Goal: Task Accomplishment & Management: Manage account settings

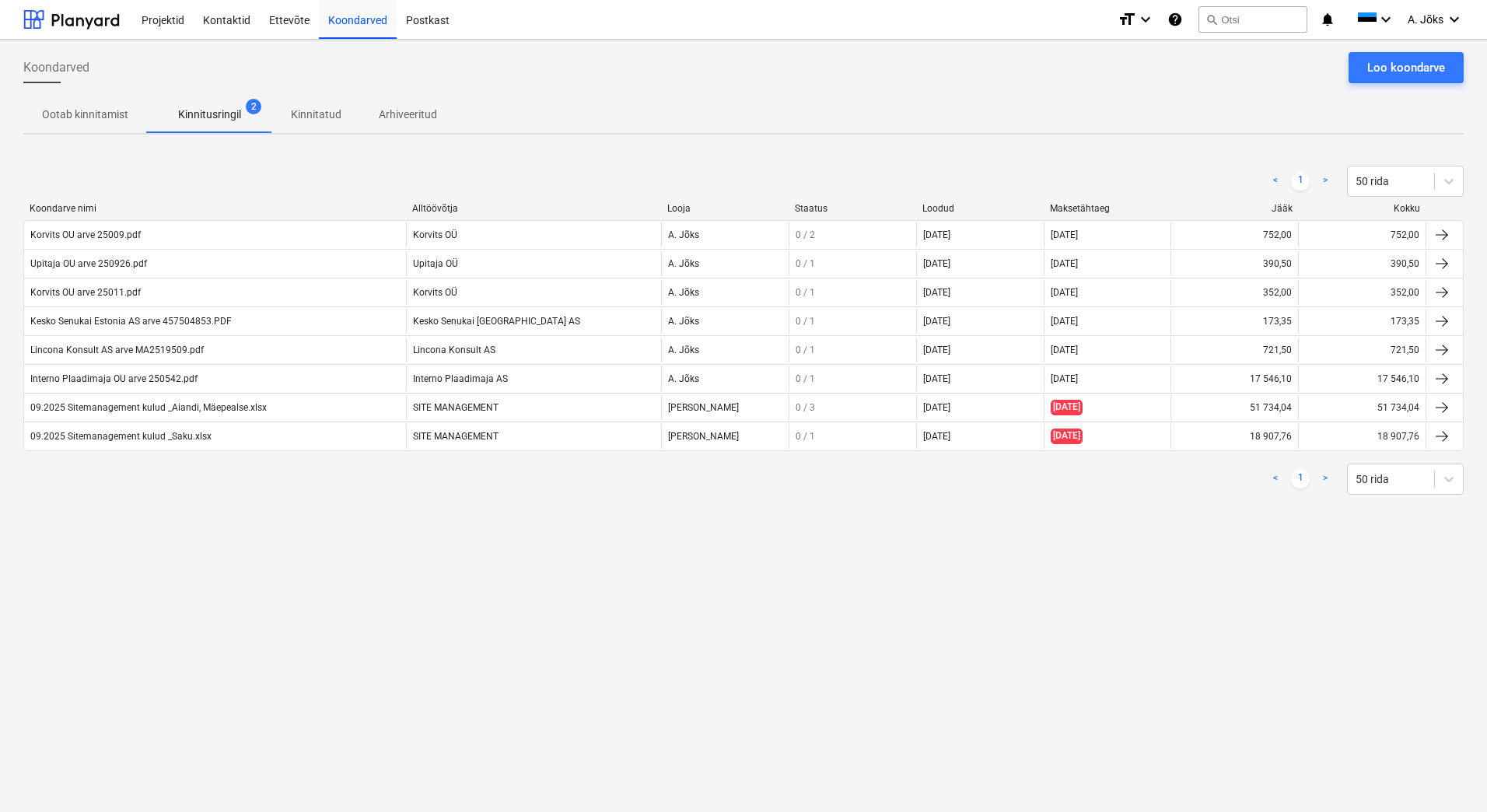
click at [1019, 587] on div "Koondarved Loo koondarve Ootab kinnitamist Kinnitusringil 2 Kinnitatud Arhiveer…" at bounding box center [744, 425] width 1487 height 772
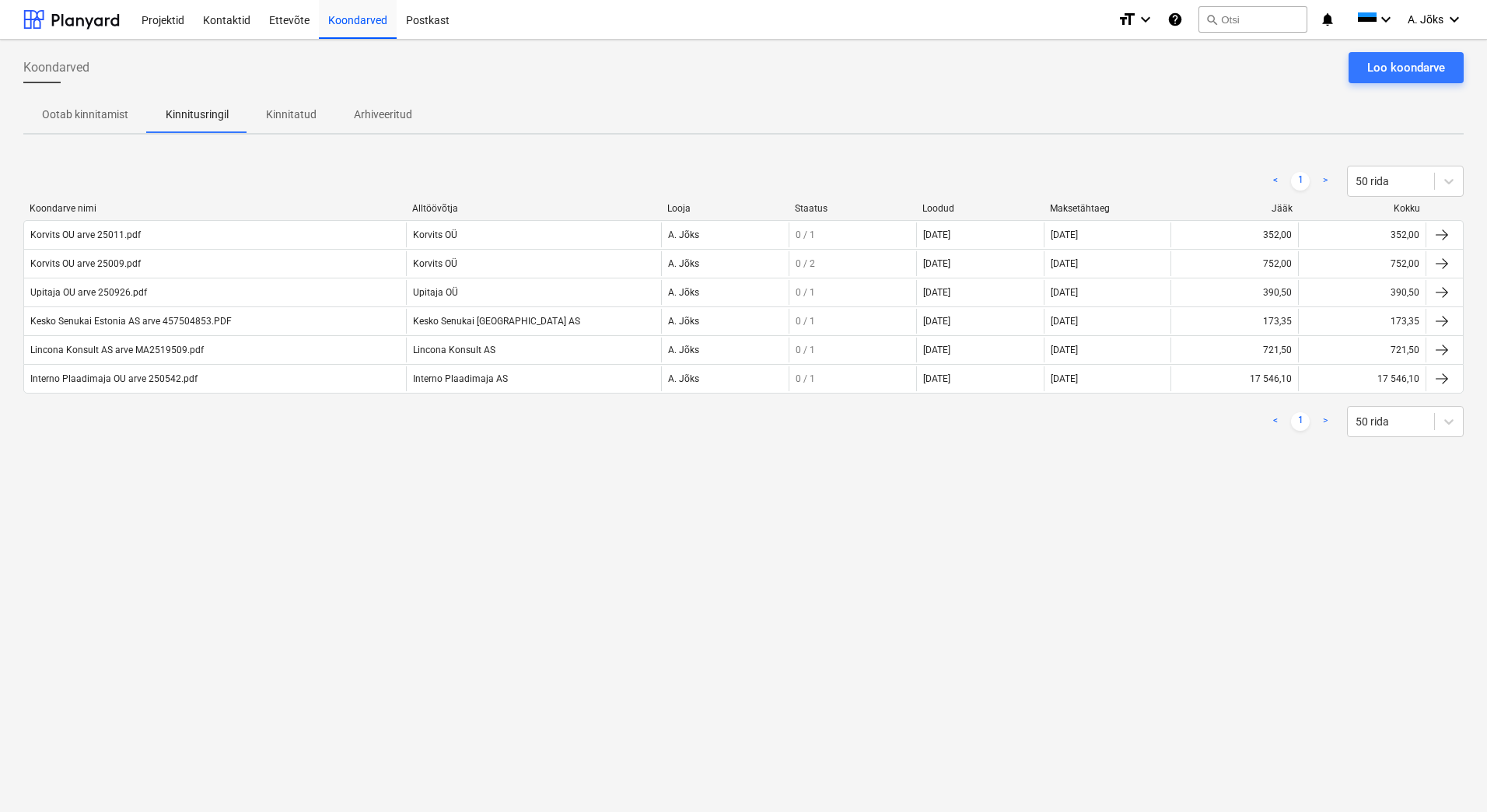
click at [377, 581] on div "Koondarved Loo koondarve Ootab kinnitamist Kinnitusringil Kinnitatud Arhiveerit…" at bounding box center [744, 425] width 1487 height 772
click at [287, 15] on div "Ettevõte" at bounding box center [289, 19] width 59 height 39
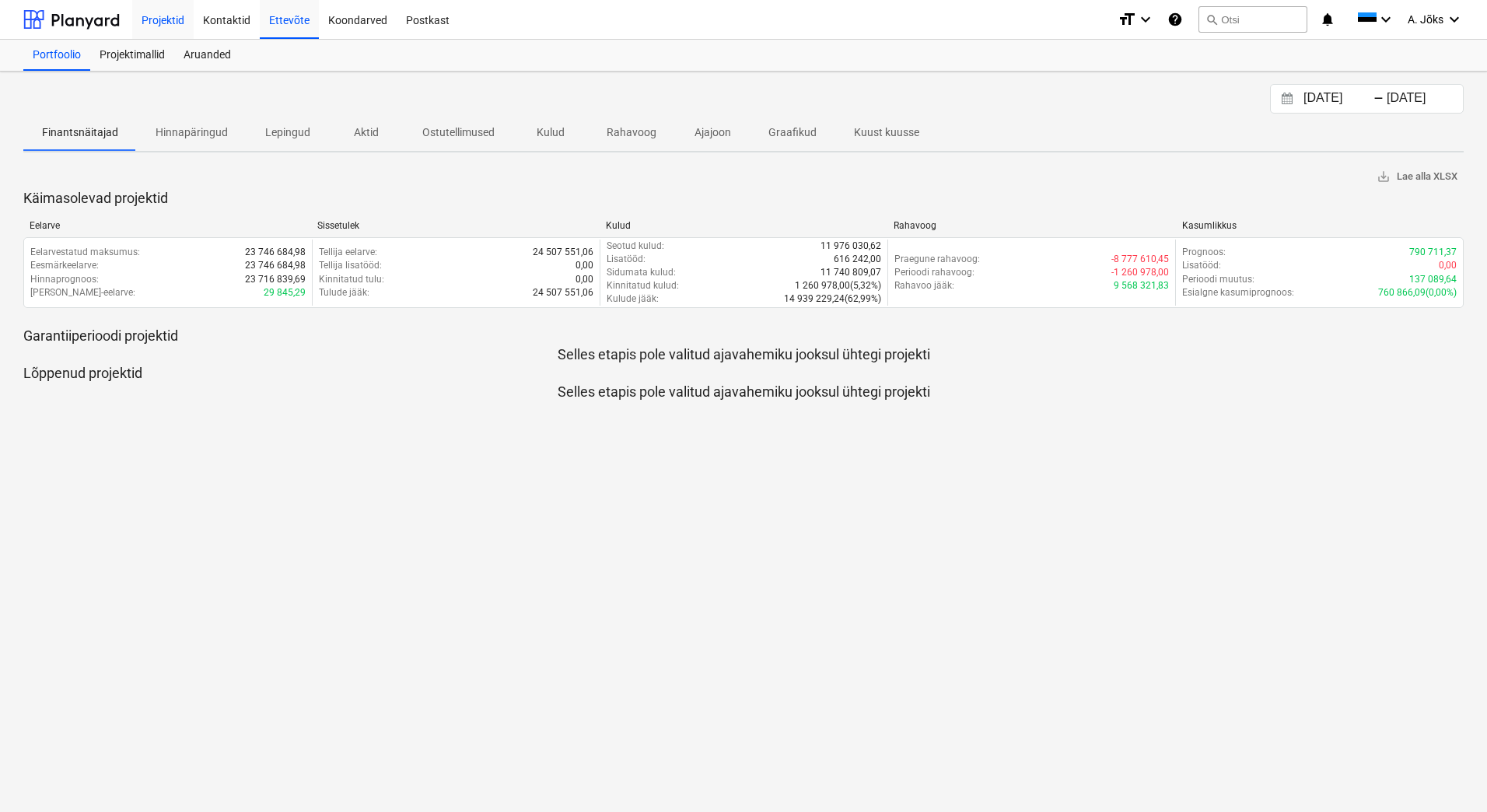
click at [181, 15] on div "Projektid" at bounding box center [163, 19] width 62 height 39
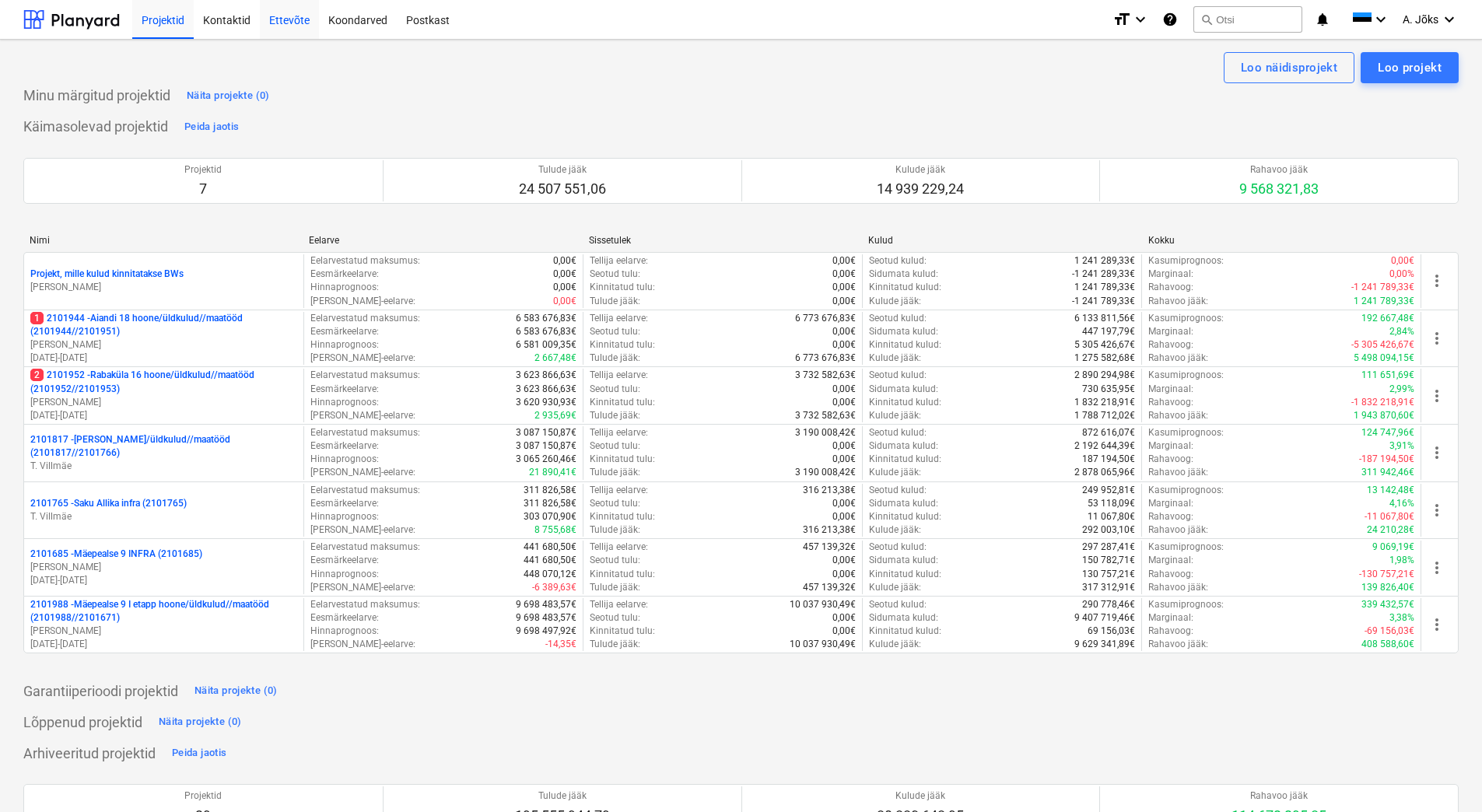
click at [291, 18] on div "Ettevõte" at bounding box center [289, 19] width 59 height 39
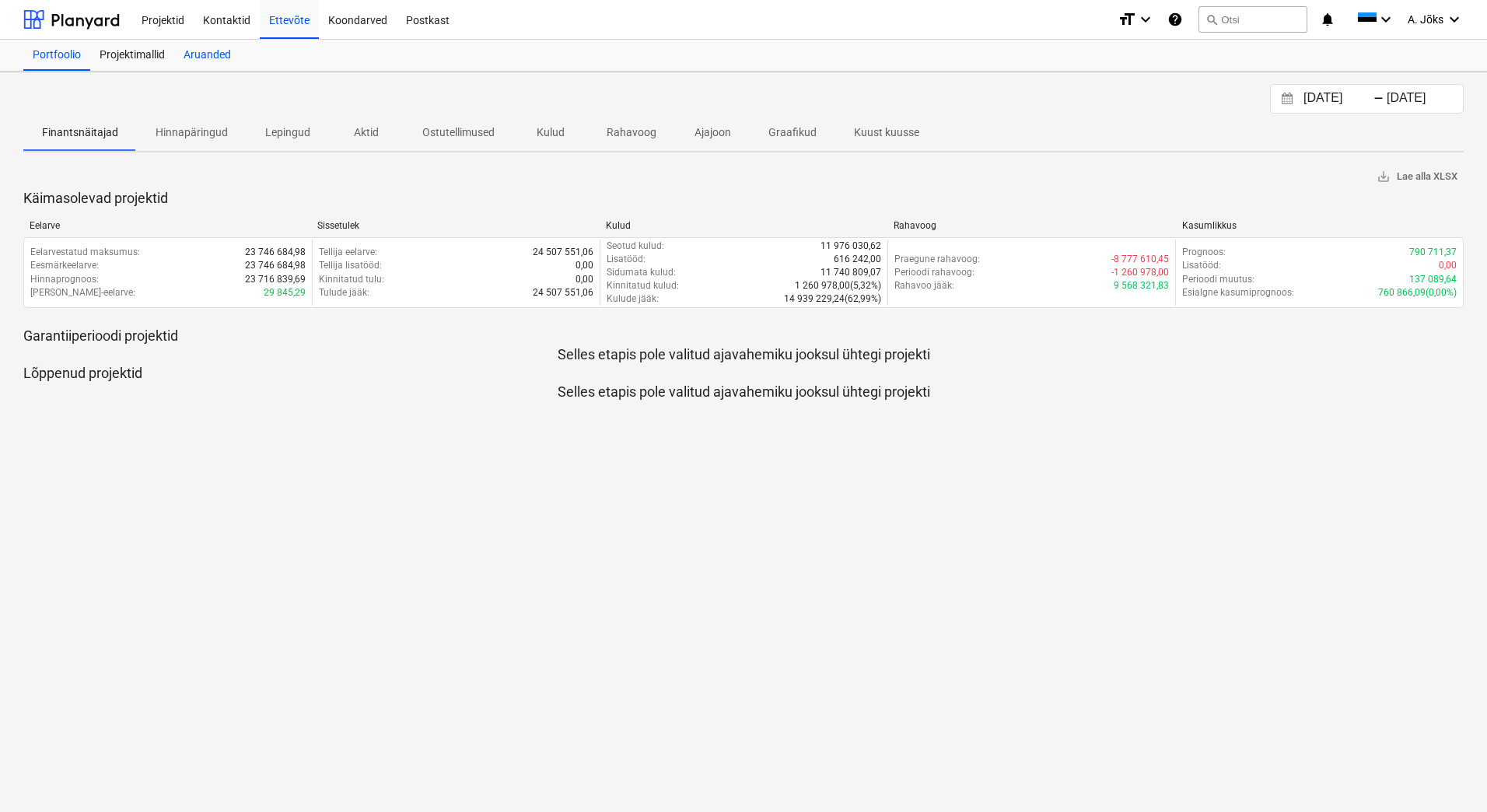
click at [222, 52] on div "Aruanded" at bounding box center [207, 55] width 66 height 31
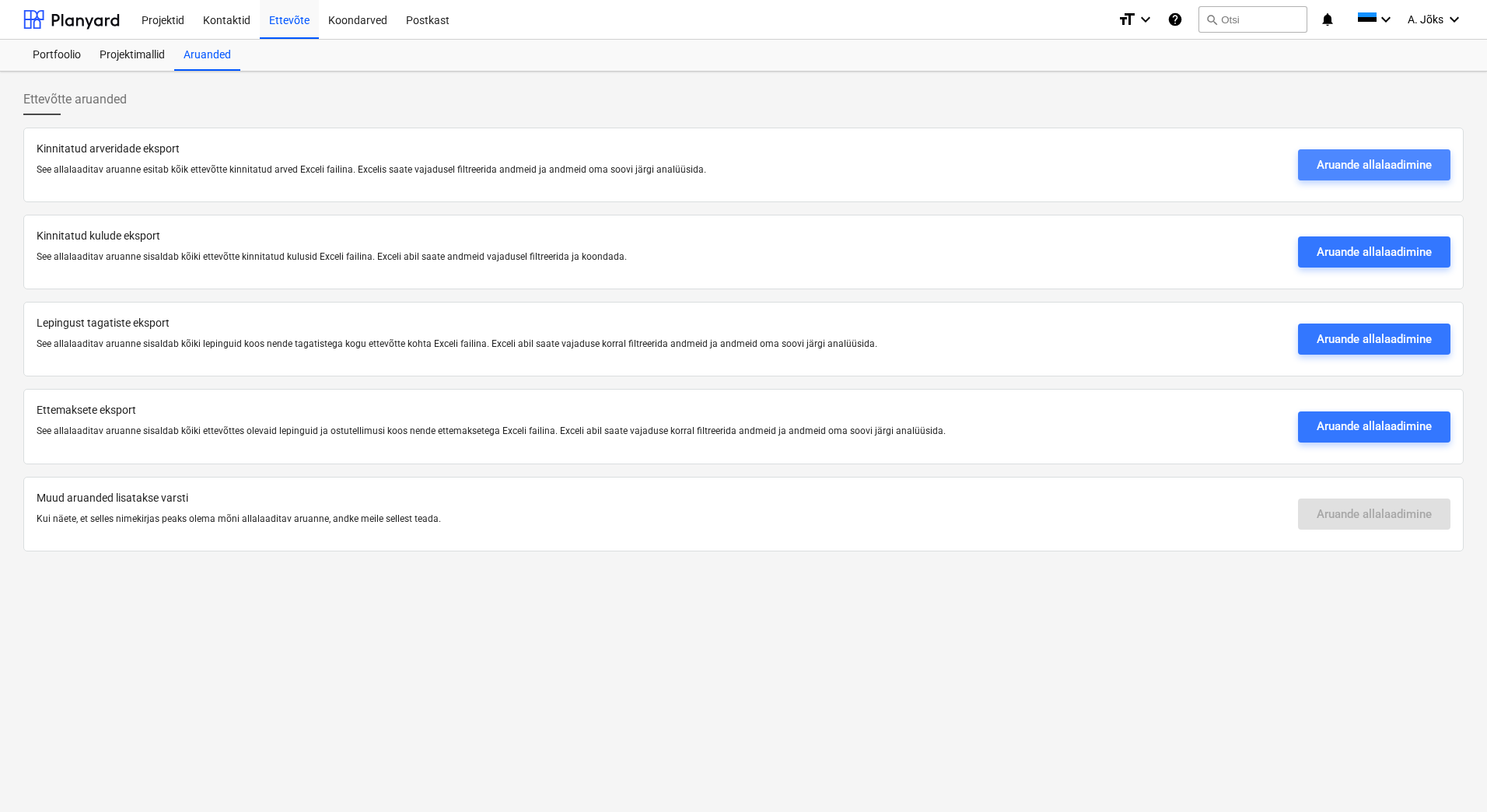
click at [1370, 161] on div "Aruande allalaadimine" at bounding box center [1375, 165] width 115 height 21
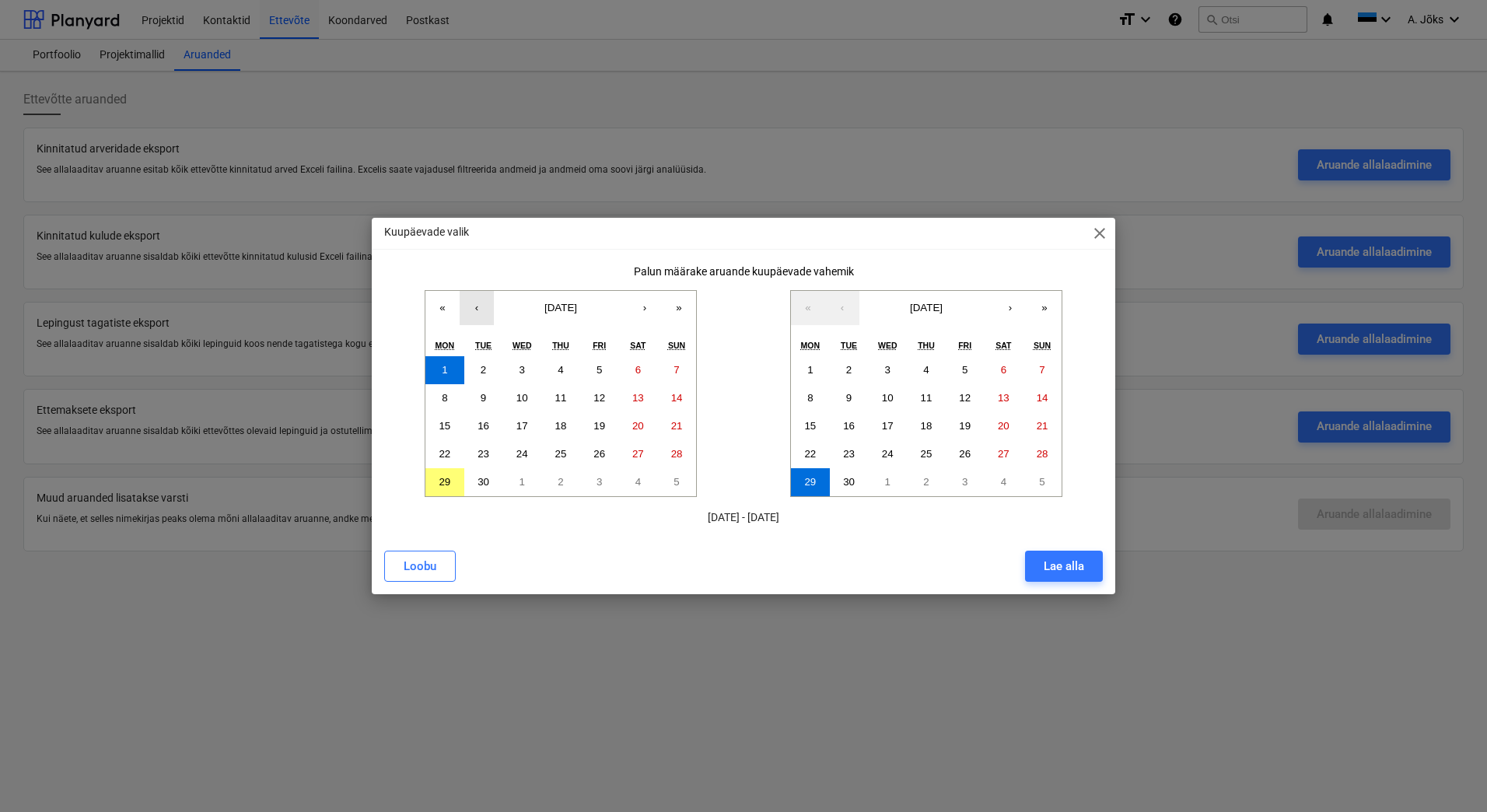
click at [475, 309] on button "‹" at bounding box center [476, 308] width 34 height 34
click at [594, 364] on button "1" at bounding box center [599, 370] width 39 height 28
click at [816, 482] on abbr "29" at bounding box center [810, 482] width 12 height 12
click at [1058, 572] on div "Lae alla" at bounding box center [1064, 567] width 40 height 21
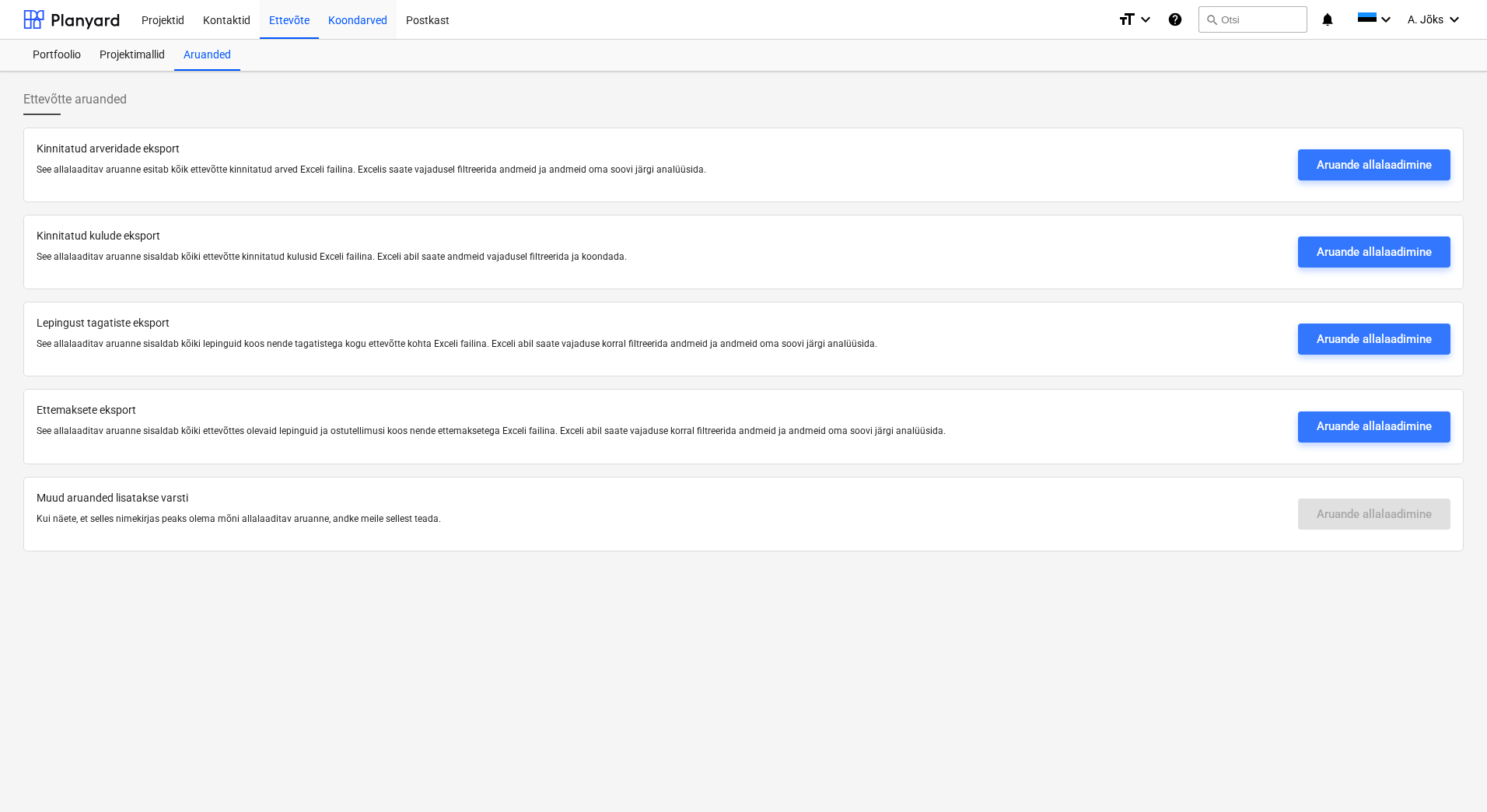
click at [333, 22] on div "Koondarved" at bounding box center [357, 19] width 78 height 39
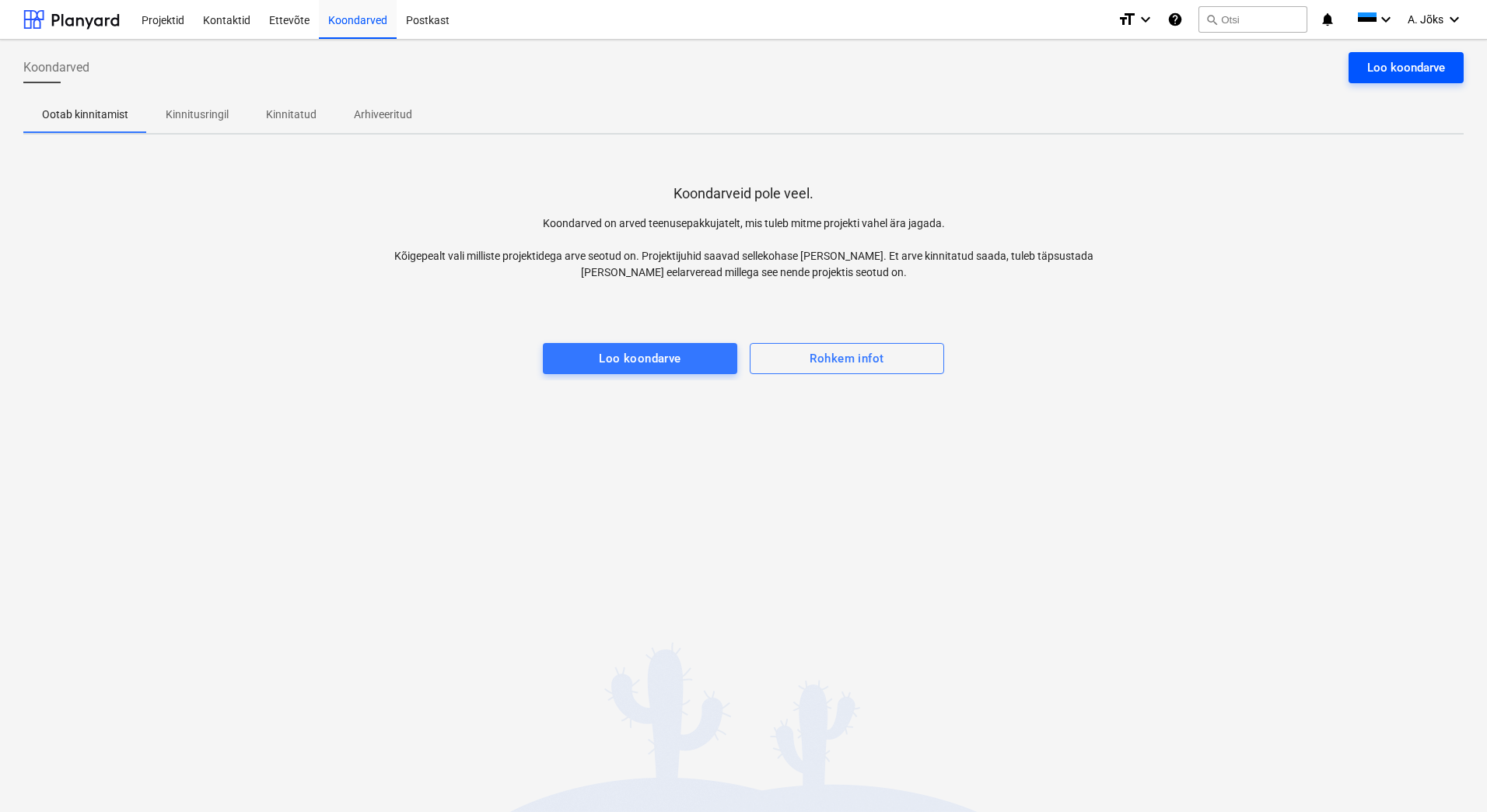
click at [1382, 66] on div "Loo koondarve" at bounding box center [1405, 68] width 78 height 21
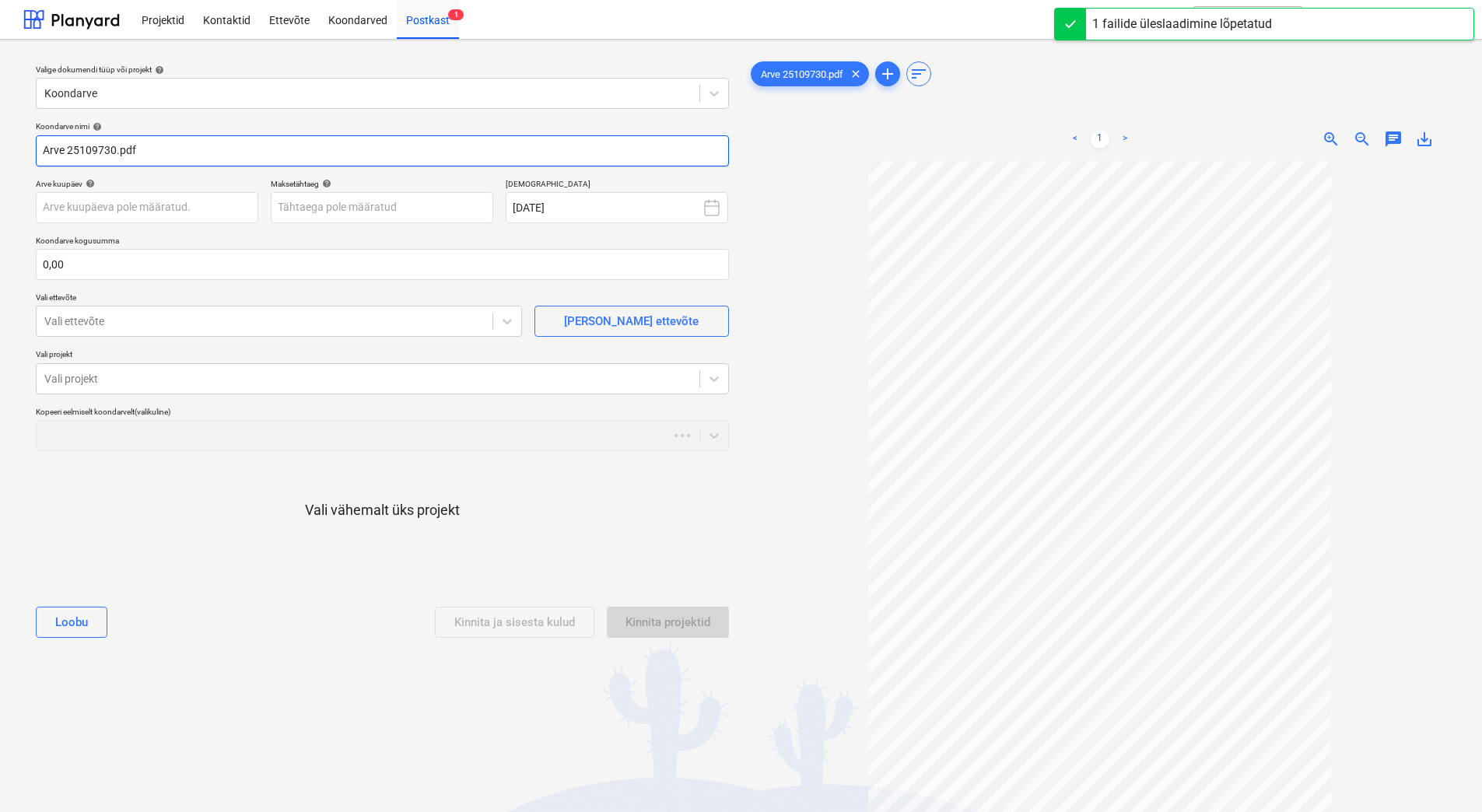
click at [46, 152] on input "Arve 25109730.pdf" at bounding box center [382, 151] width 693 height 31
paste input "[PERSON_NAME] Group [GEOGRAPHIC_DATA] AS"
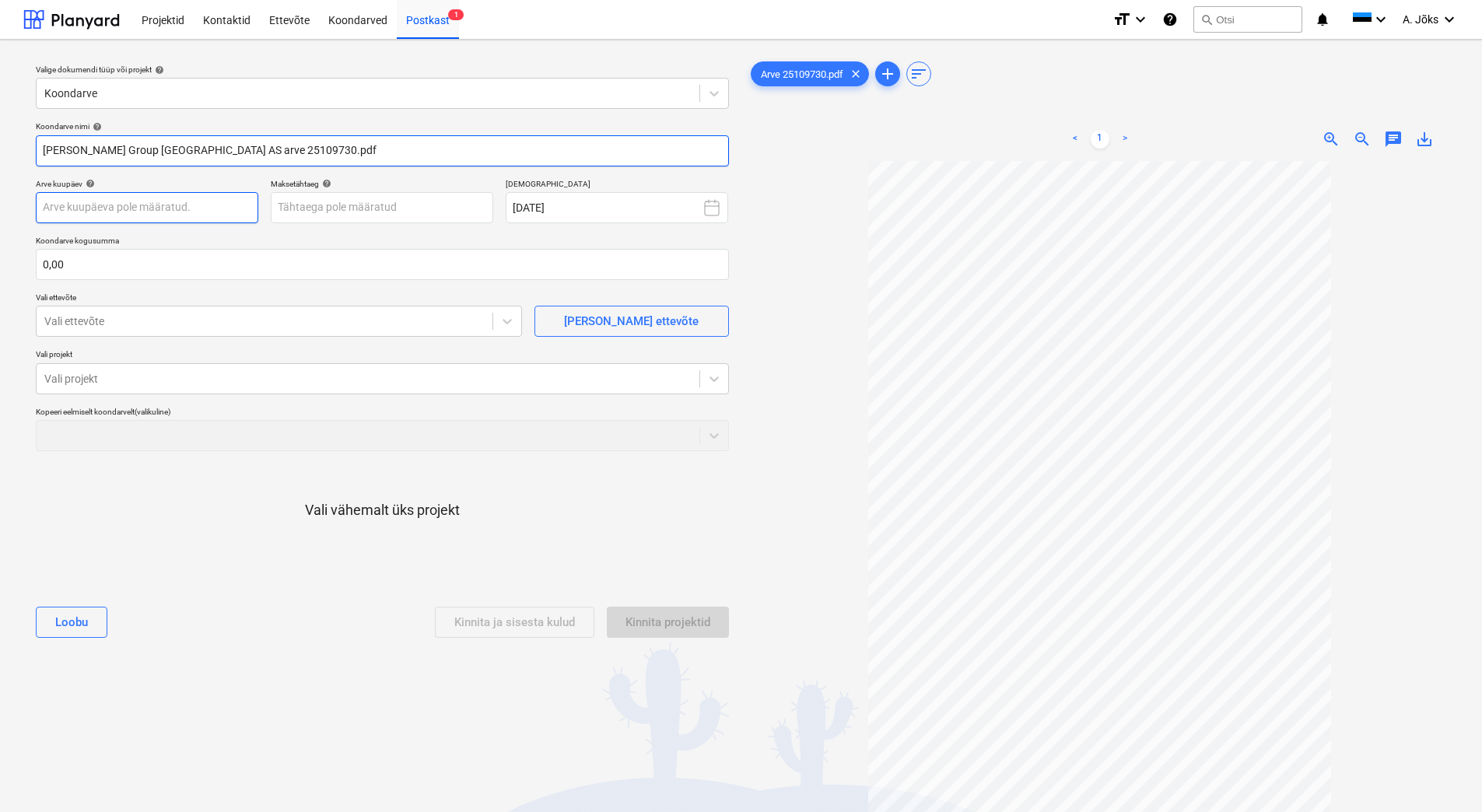
type input "[PERSON_NAME] Group [GEOGRAPHIC_DATA] AS arve 25109730.pdf"
click at [171, 210] on body "Projektid Kontaktid Ettevõte Koondarved Postkast 1 format_size keyboard_arrow_d…" at bounding box center [741, 406] width 1482 height 812
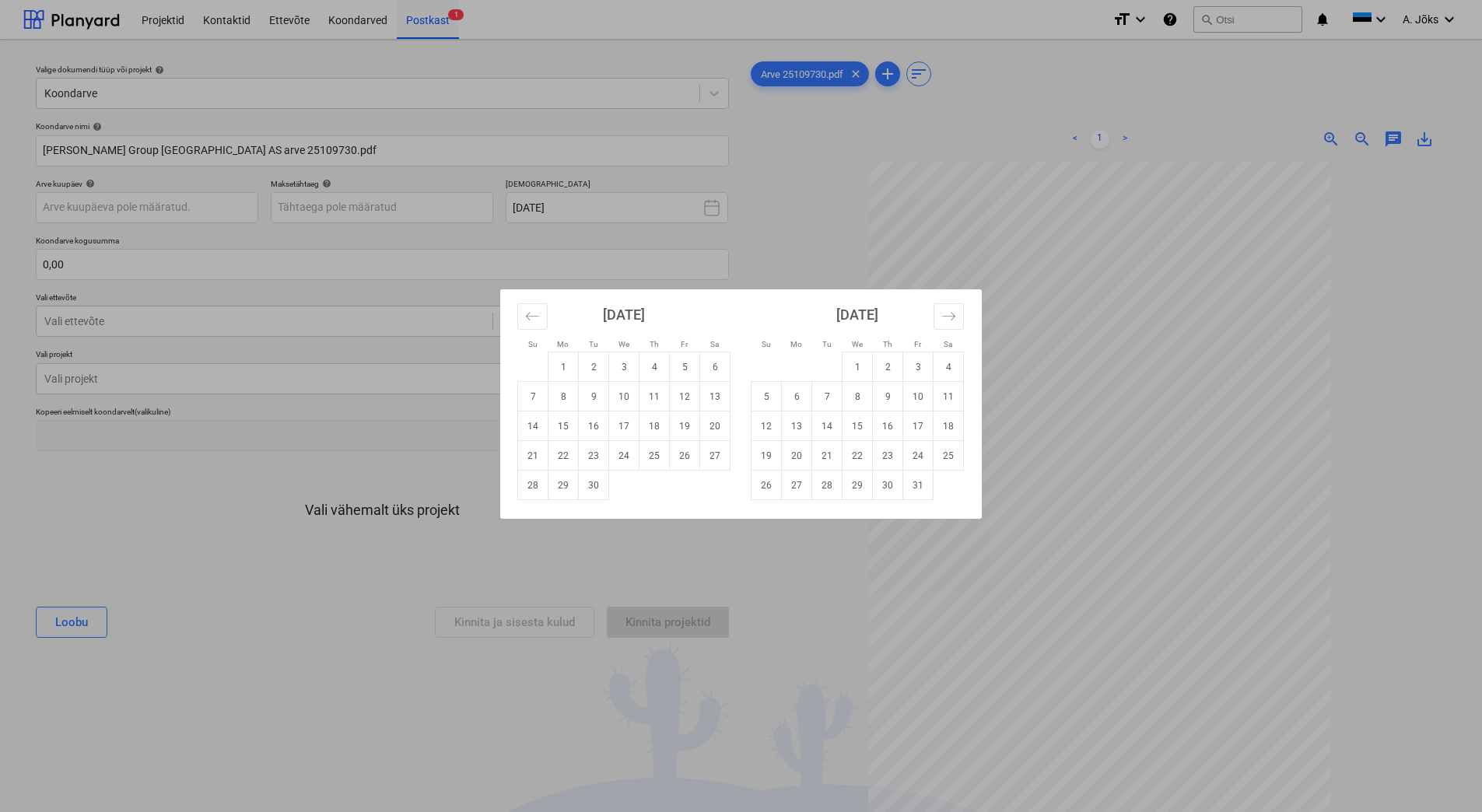
click at [852, 362] on td "1" at bounding box center [857, 367] width 30 height 29
type input "[DATE]"
click at [425, 206] on body "Projektid Kontaktid Ettevõte Koondarved Postkast 1 format_size keyboard_arrow_d…" at bounding box center [741, 406] width 1482 height 812
click at [854, 488] on td "29" at bounding box center [857, 485] width 30 height 29
type input "[DATE]"
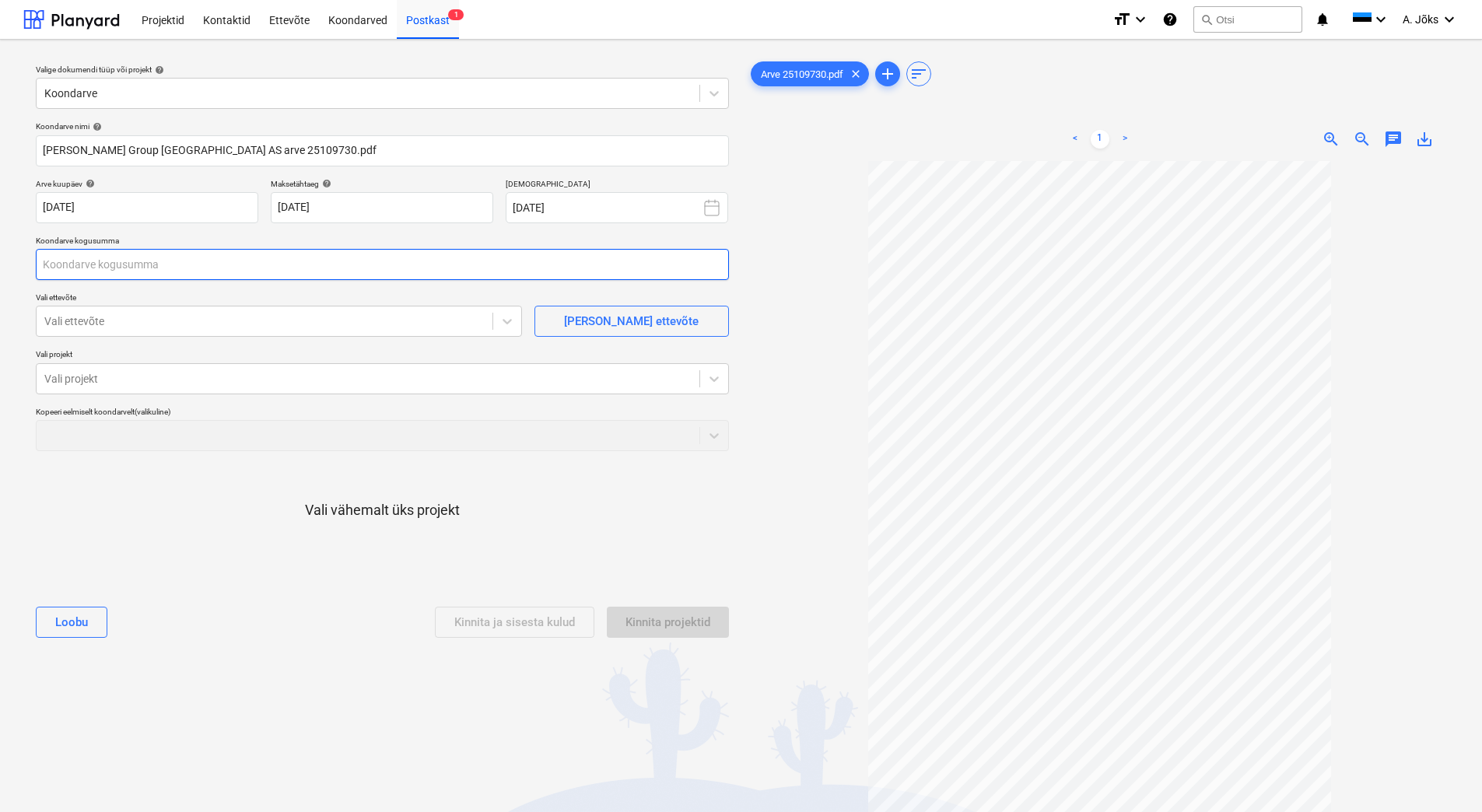
click at [244, 267] on input "text" at bounding box center [382, 264] width 693 height 31
type input "0,00"
click at [86, 266] on input "text" at bounding box center [382, 264] width 693 height 31
type input "63,43"
click at [137, 323] on div at bounding box center [264, 321] width 440 height 15
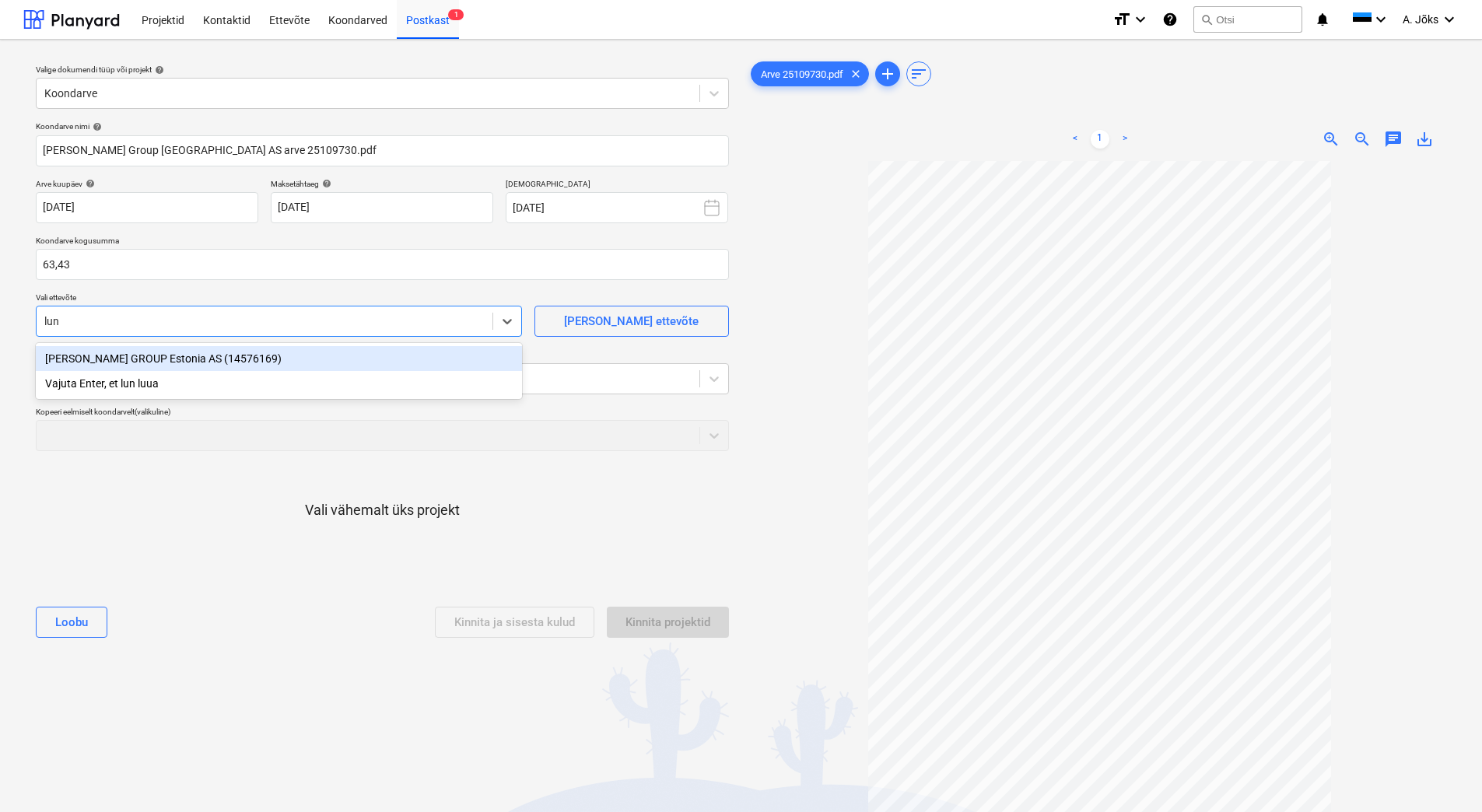
type input "[PERSON_NAME]"
click at [151, 361] on div "[PERSON_NAME] GROUP Estonia AS (14576169)" at bounding box center [279, 358] width 486 height 25
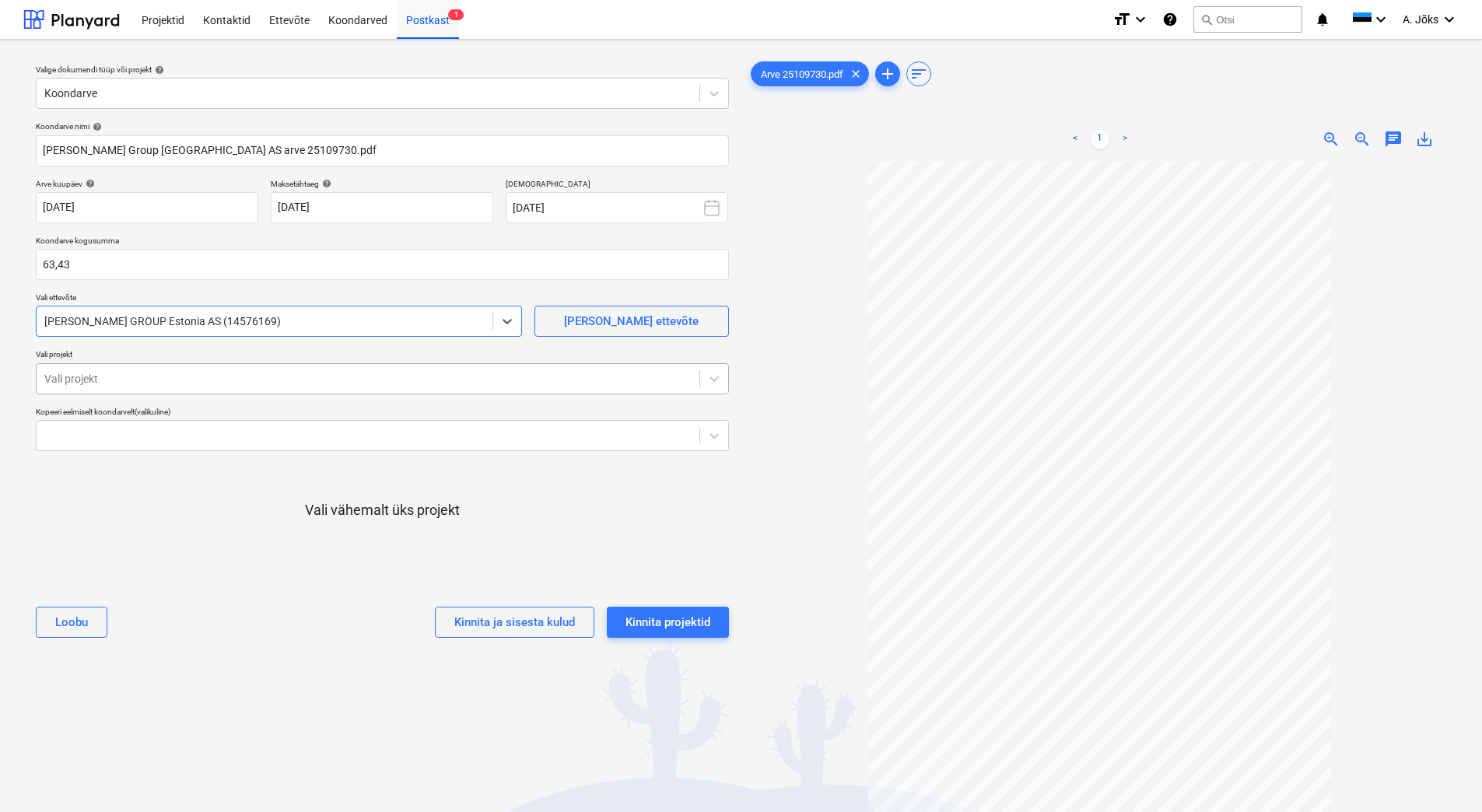
click at [144, 382] on div at bounding box center [368, 379] width 647 height 15
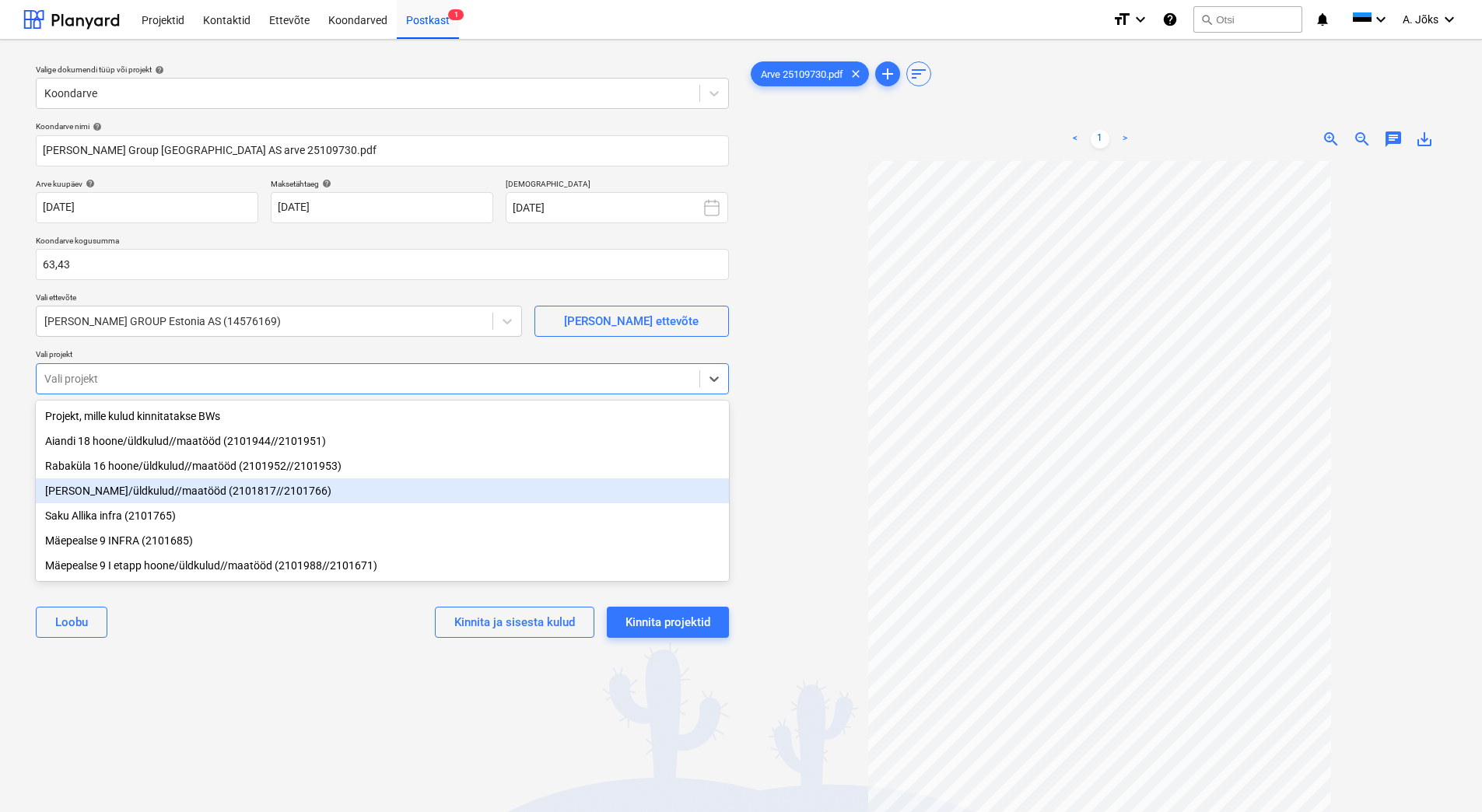
click at [138, 491] on div "[PERSON_NAME]/üldkulud//maatööd (2101817//2101766)" at bounding box center [382, 490] width 693 height 25
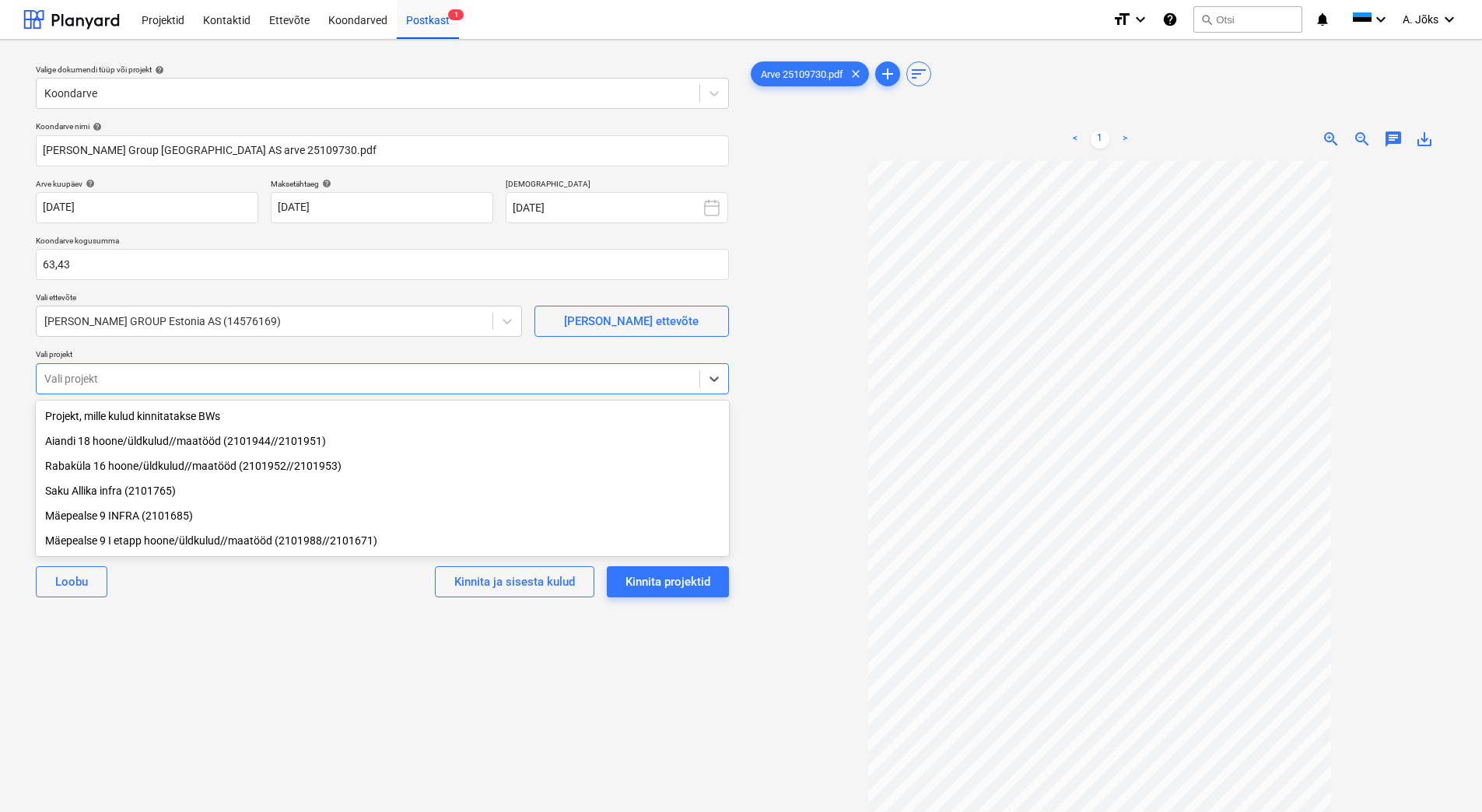
click at [246, 656] on div "Valige dokumendi tüüp või projekt help Koondarve Koondarve nimi help [PERSON_NA…" at bounding box center [382, 494] width 718 height 883
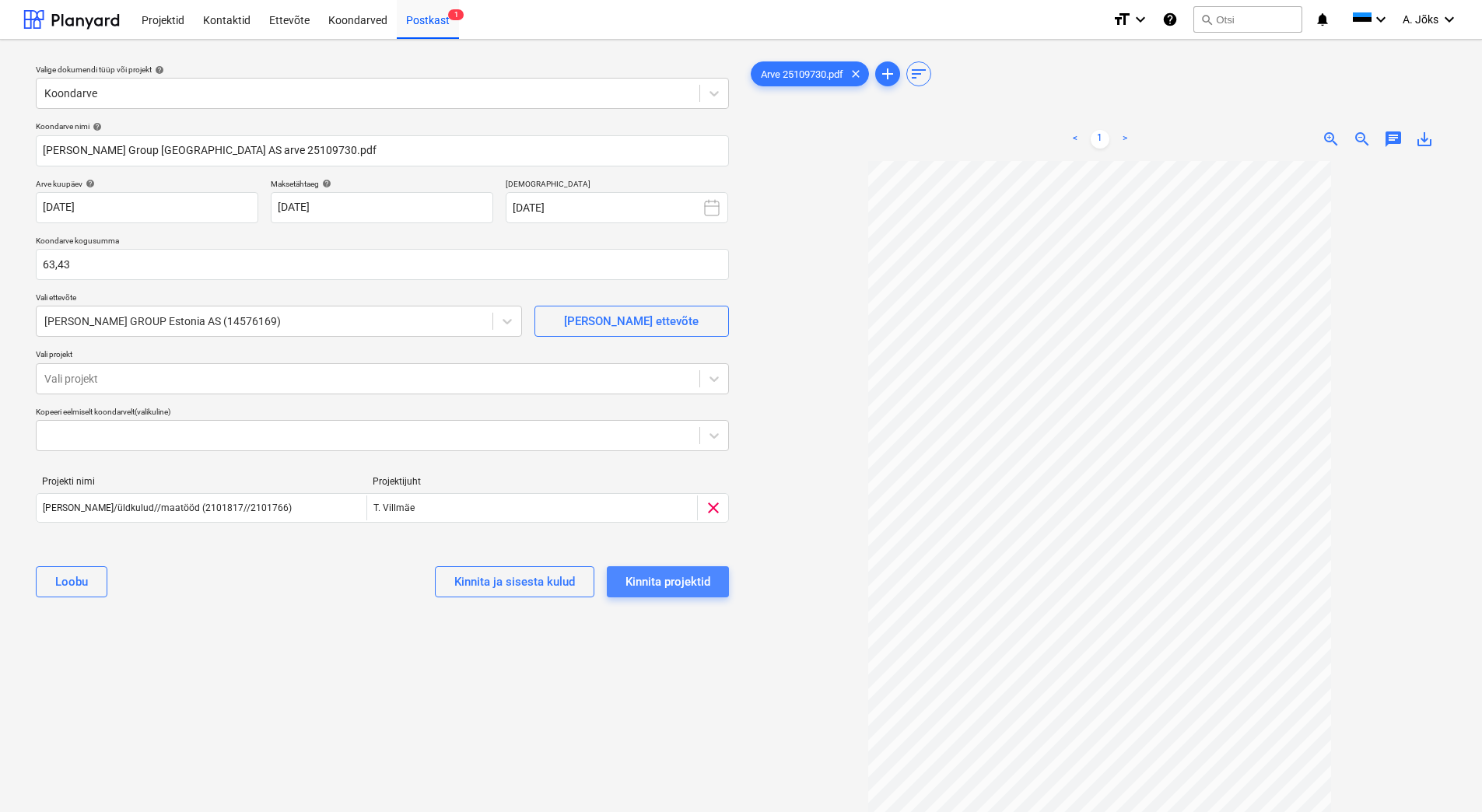
click at [665, 579] on div "Kinnita projektid" at bounding box center [667, 582] width 85 height 21
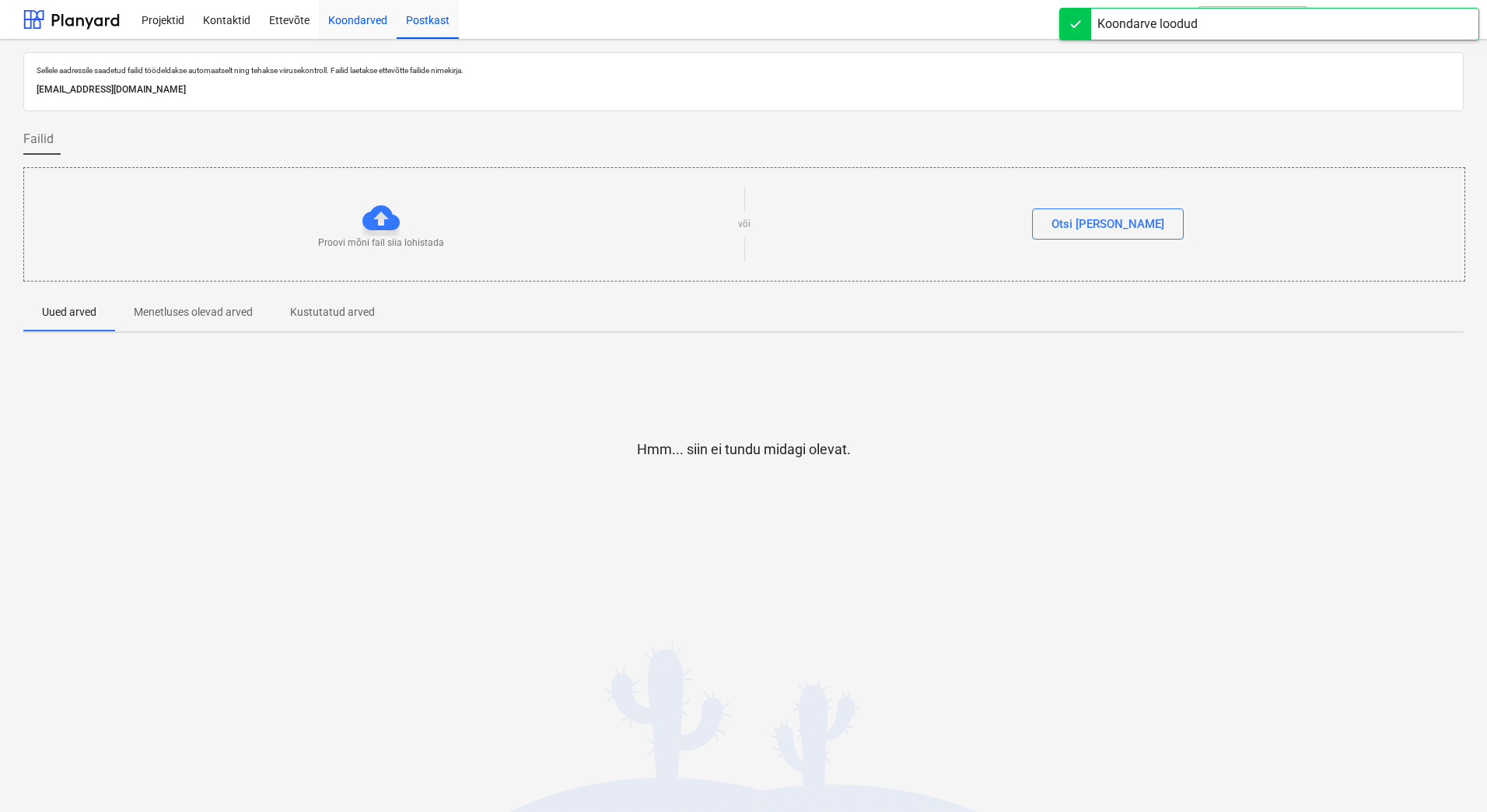
click at [373, 23] on div "Koondarved" at bounding box center [357, 19] width 78 height 39
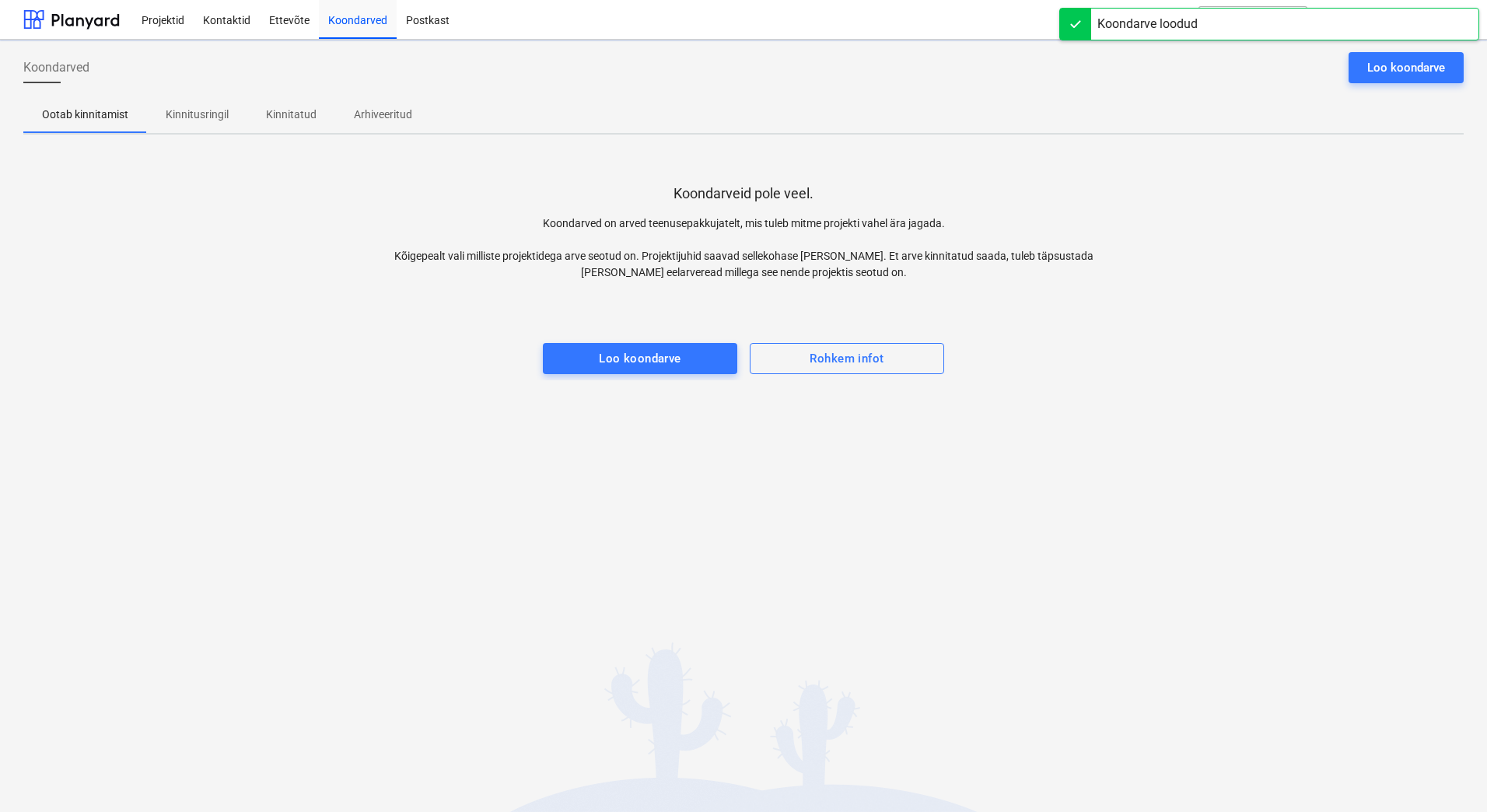
drag, startPoint x: 185, startPoint y: 113, endPoint x: 160, endPoint y: 138, distance: 35.4
click at [185, 115] on p "Kinnitusringil" at bounding box center [197, 114] width 63 height 16
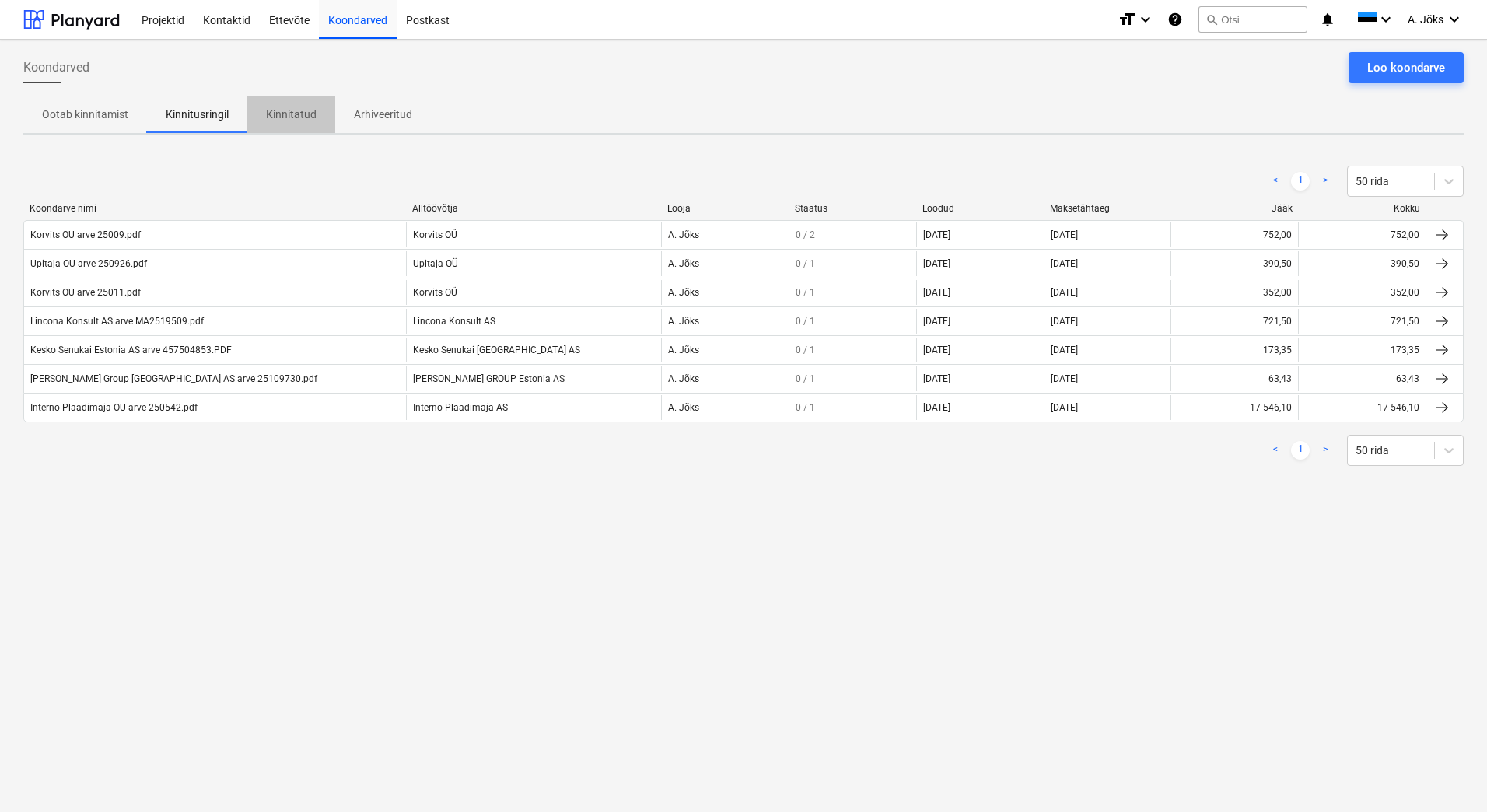
click at [306, 112] on p "Kinnitatud" at bounding box center [291, 114] width 51 height 16
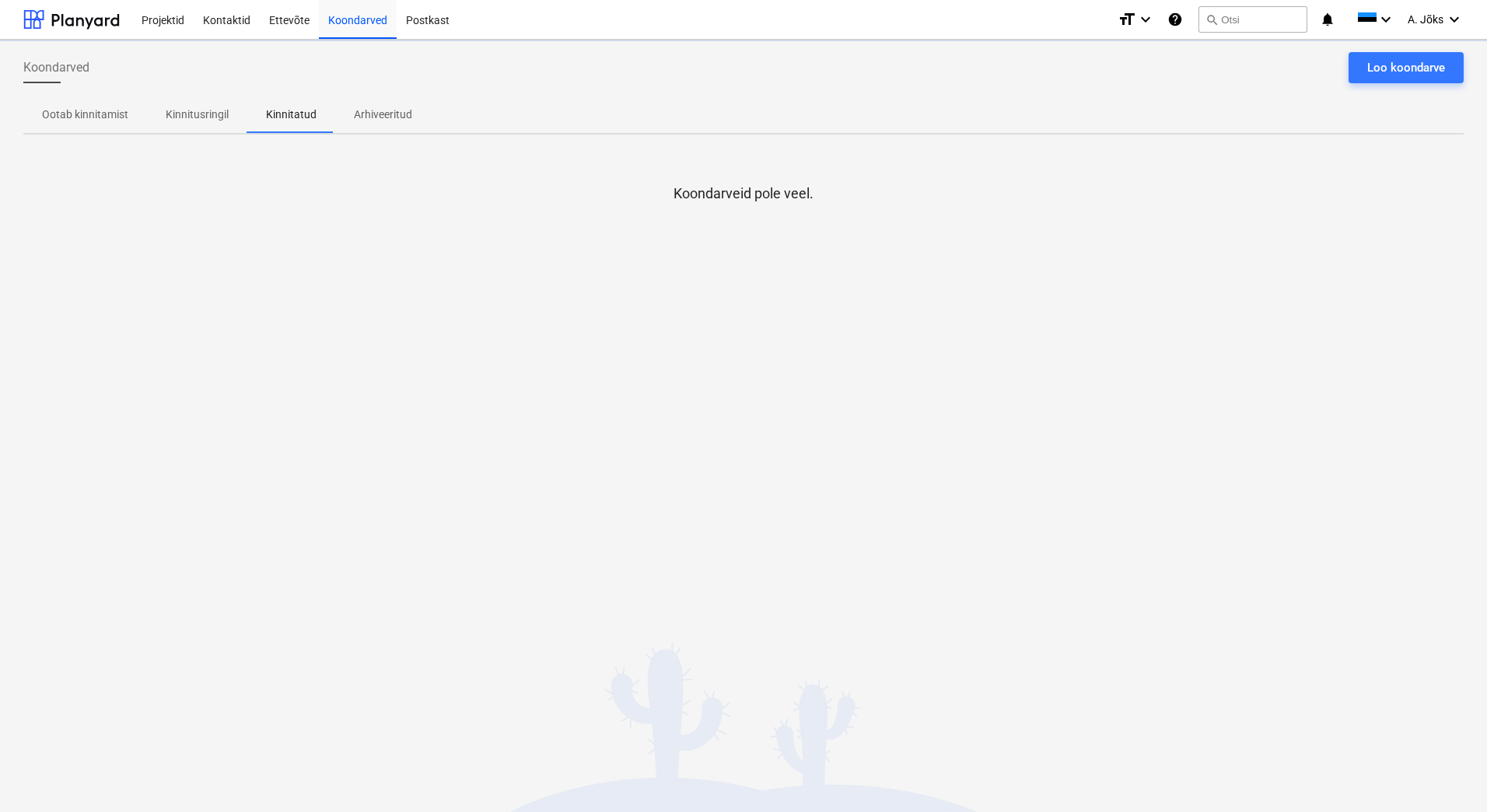
click at [399, 117] on p "Arhiveeritud" at bounding box center [383, 114] width 58 height 16
click at [305, 113] on p "Kinnitatud" at bounding box center [291, 114] width 51 height 16
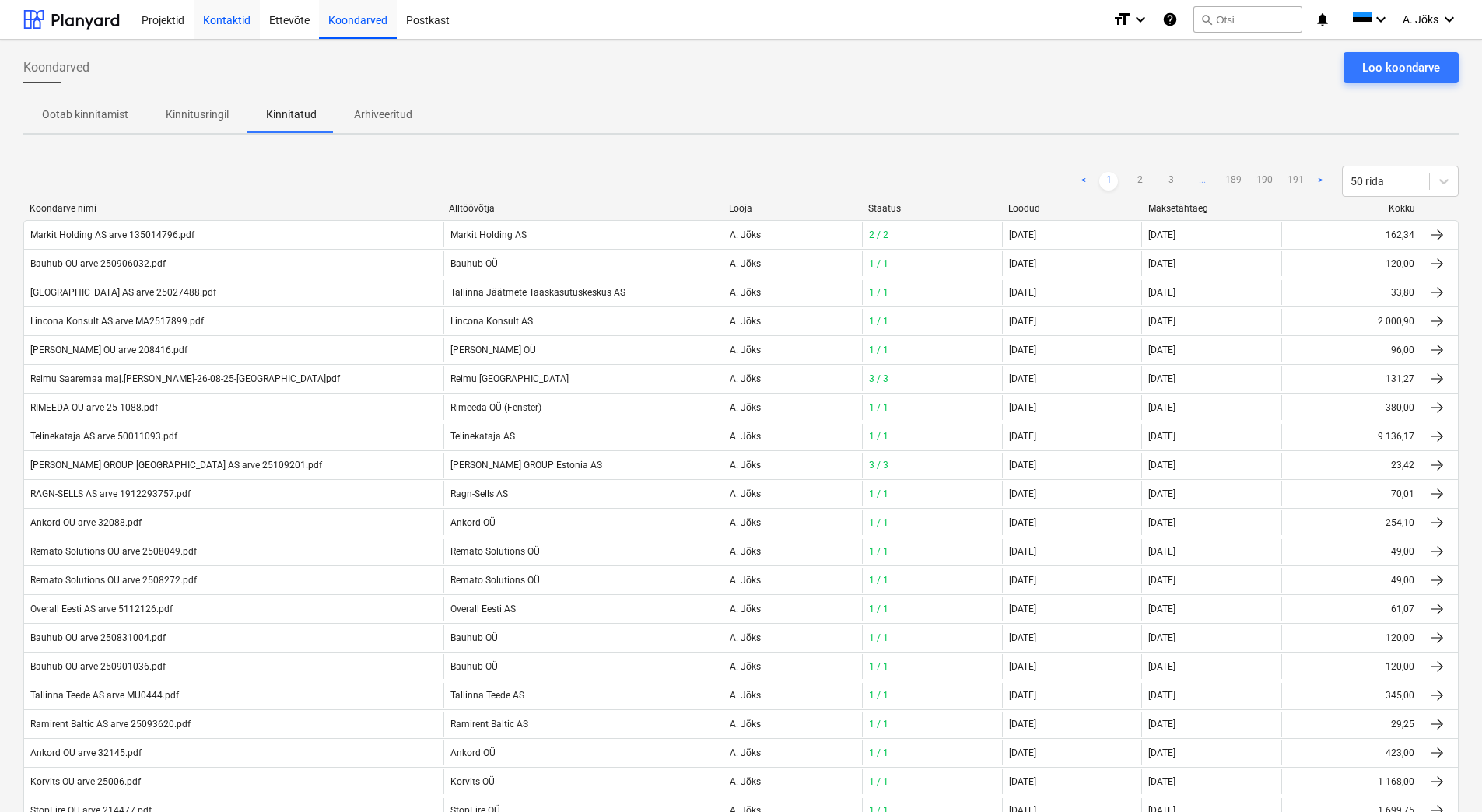
click at [242, 21] on div "Kontaktid" at bounding box center [227, 19] width 66 height 39
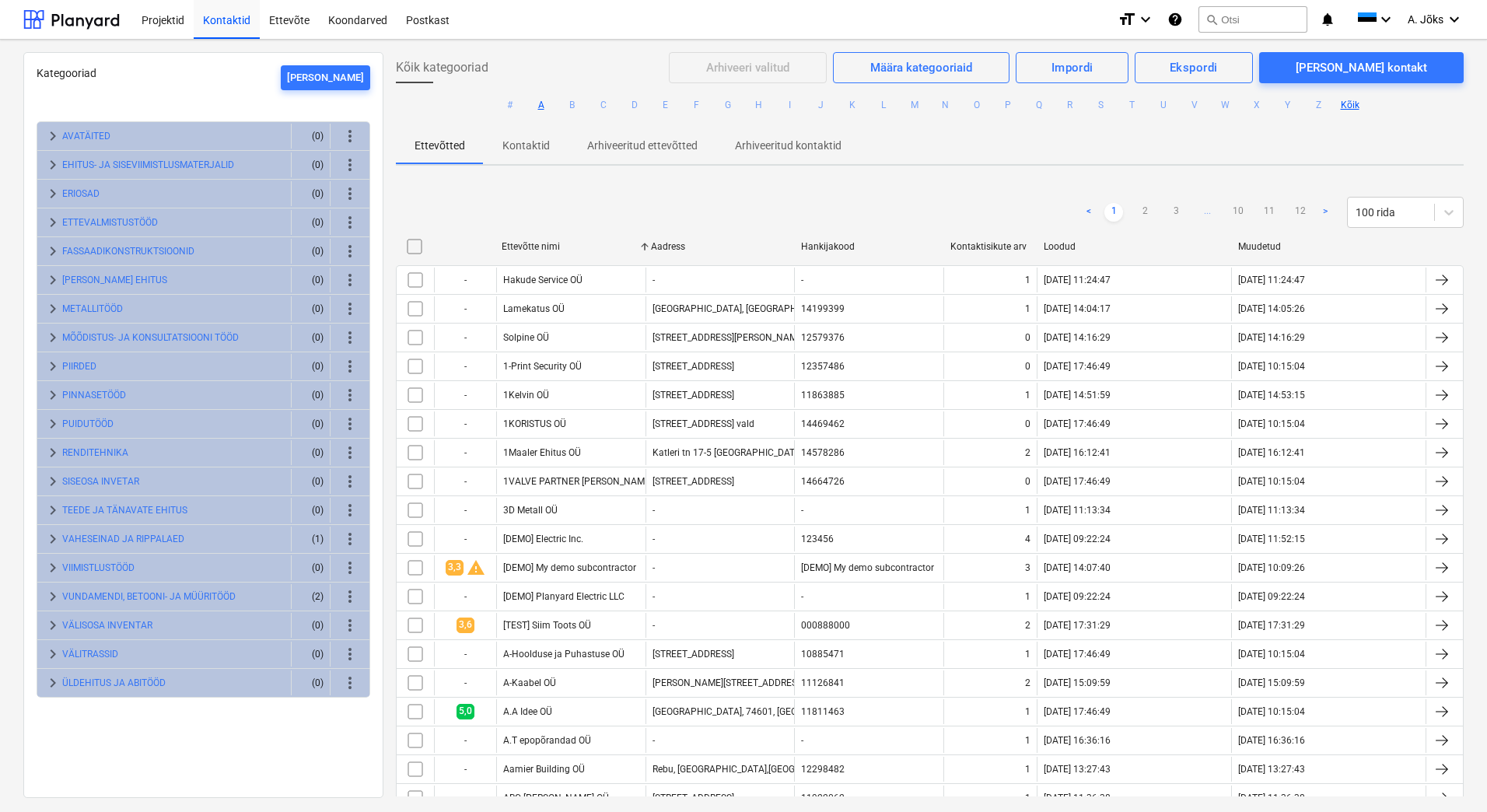
click at [536, 103] on button "A" at bounding box center [542, 105] width 19 height 19
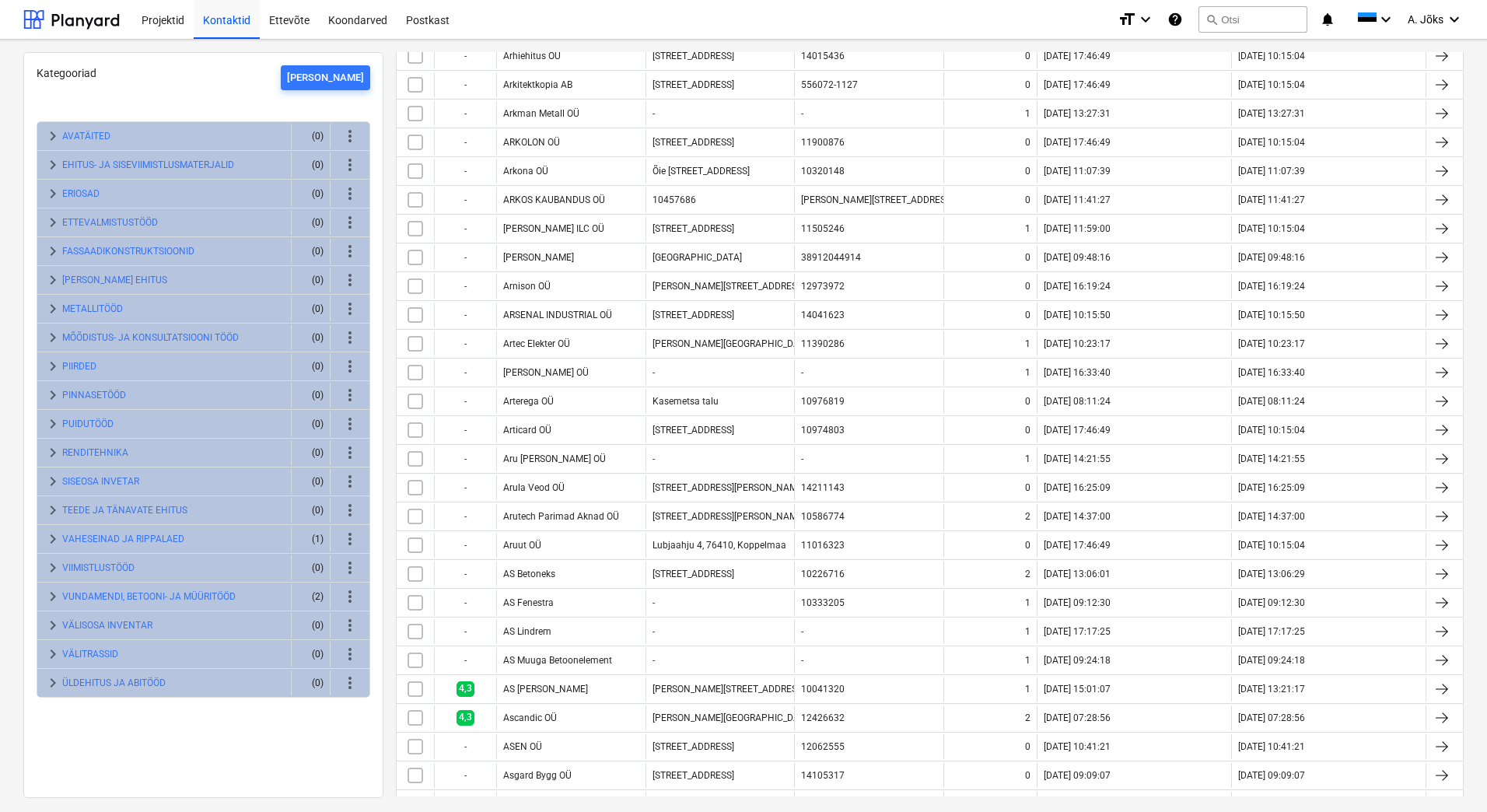
scroll to position [2255, 0]
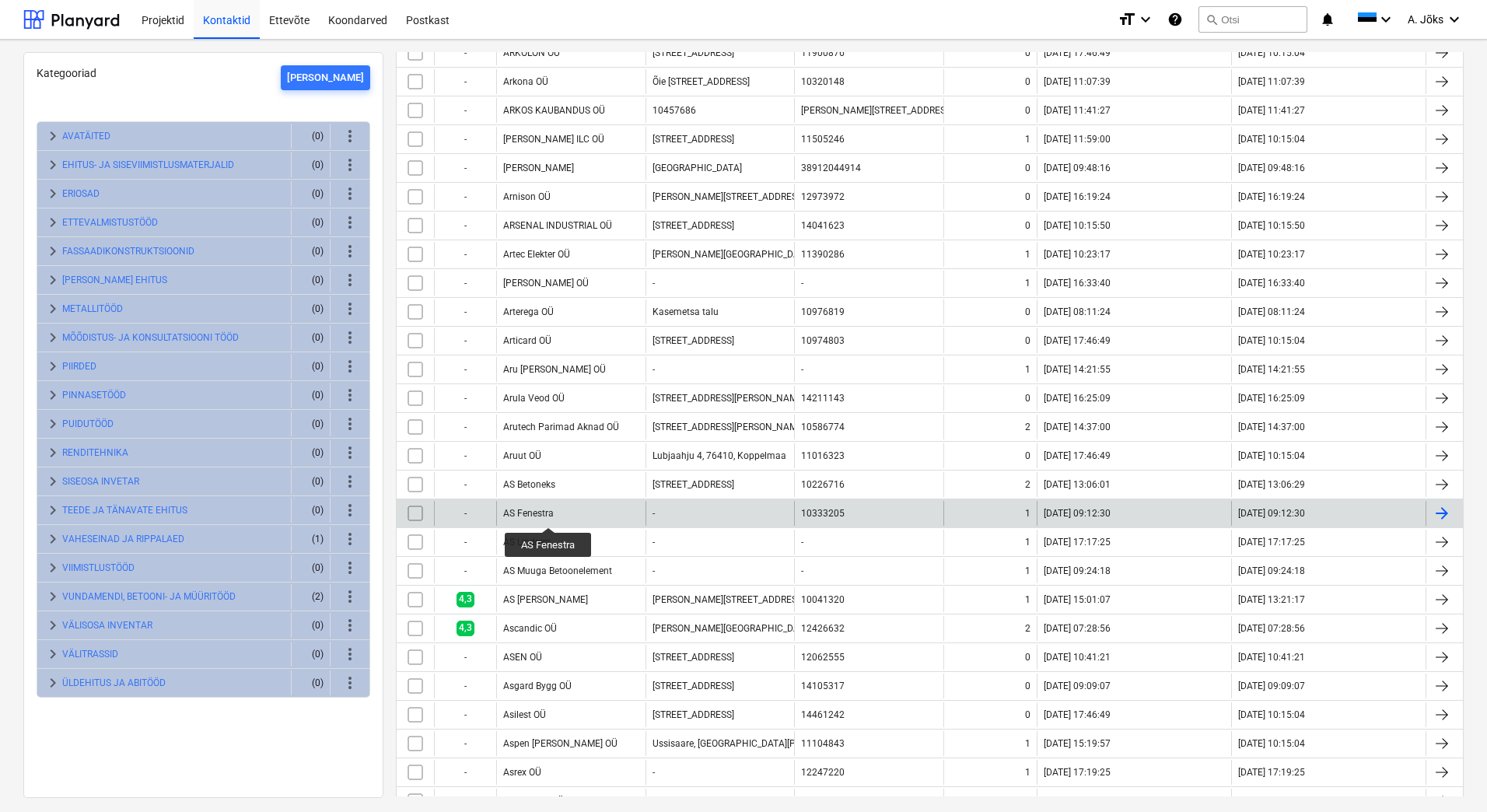
click at [549, 513] on div "AS Fenestra" at bounding box center [528, 512] width 51 height 11
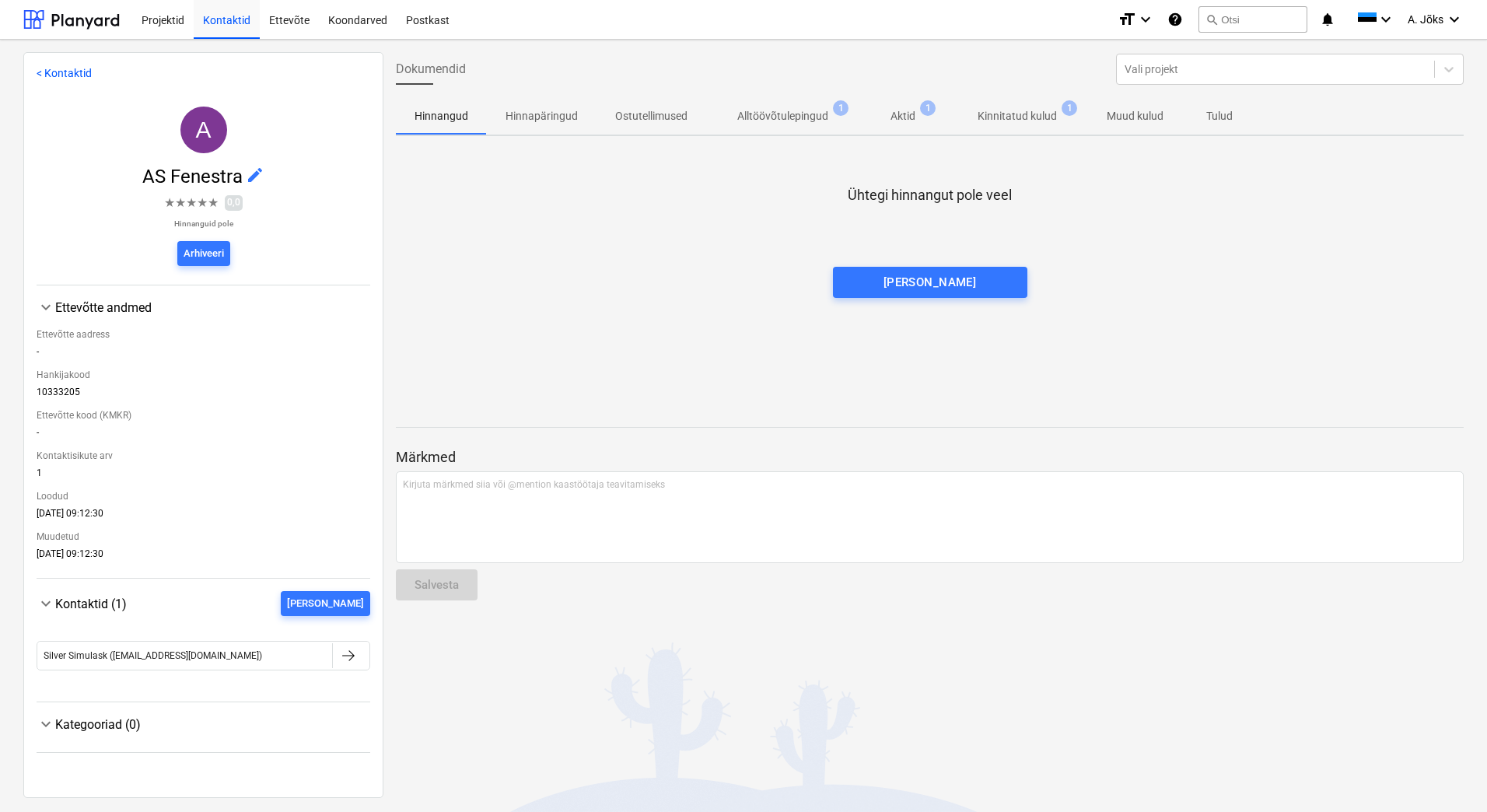
click at [252, 174] on span "edit" at bounding box center [255, 175] width 19 height 19
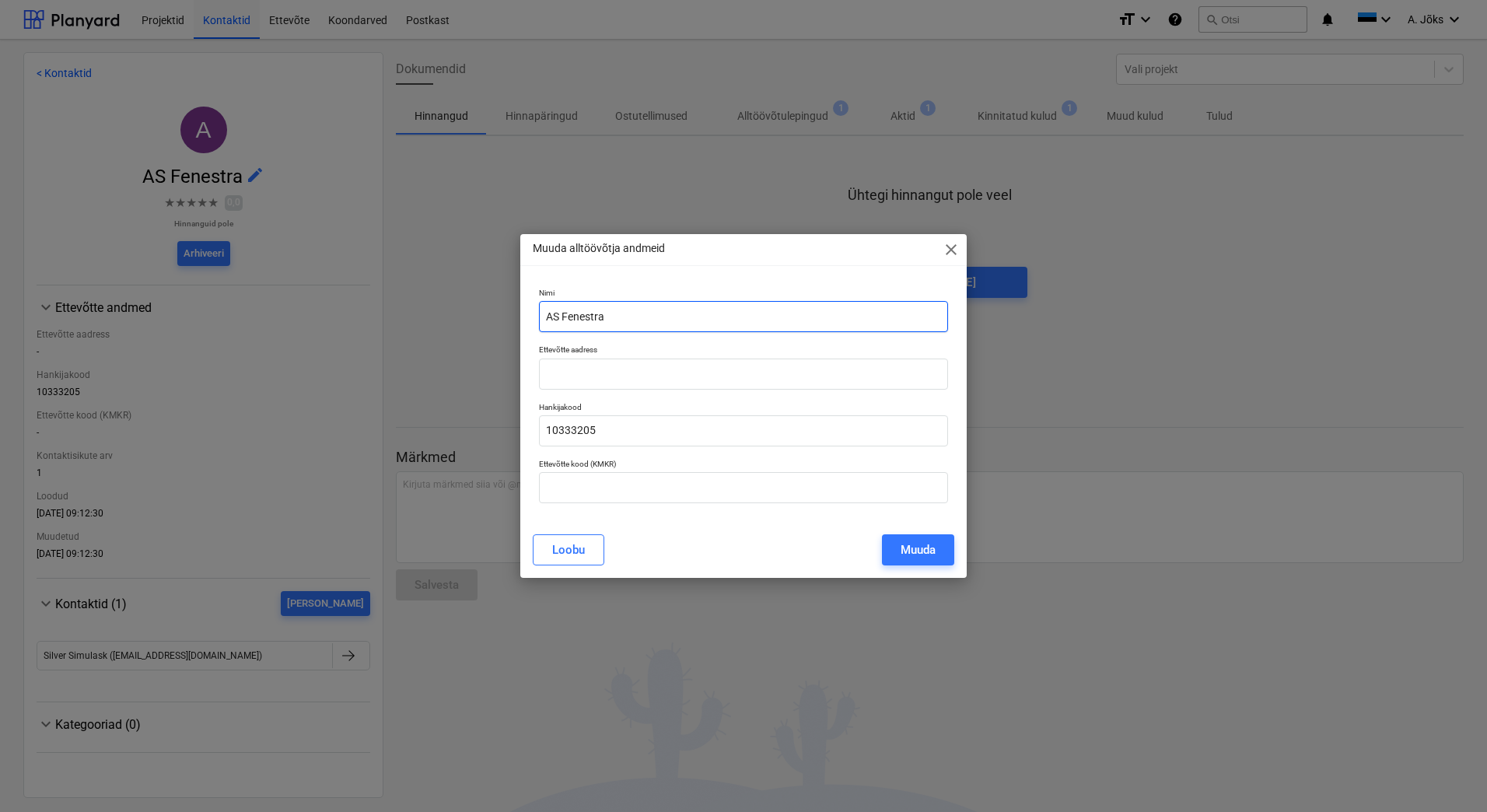
click at [562, 315] on input "AS Fenestra" at bounding box center [744, 317] width 409 height 31
click at [604, 315] on input "Fenestra" at bounding box center [744, 317] width 409 height 31
type input "Fenestra AS"
click at [908, 548] on div "Muuda" at bounding box center [918, 550] width 35 height 21
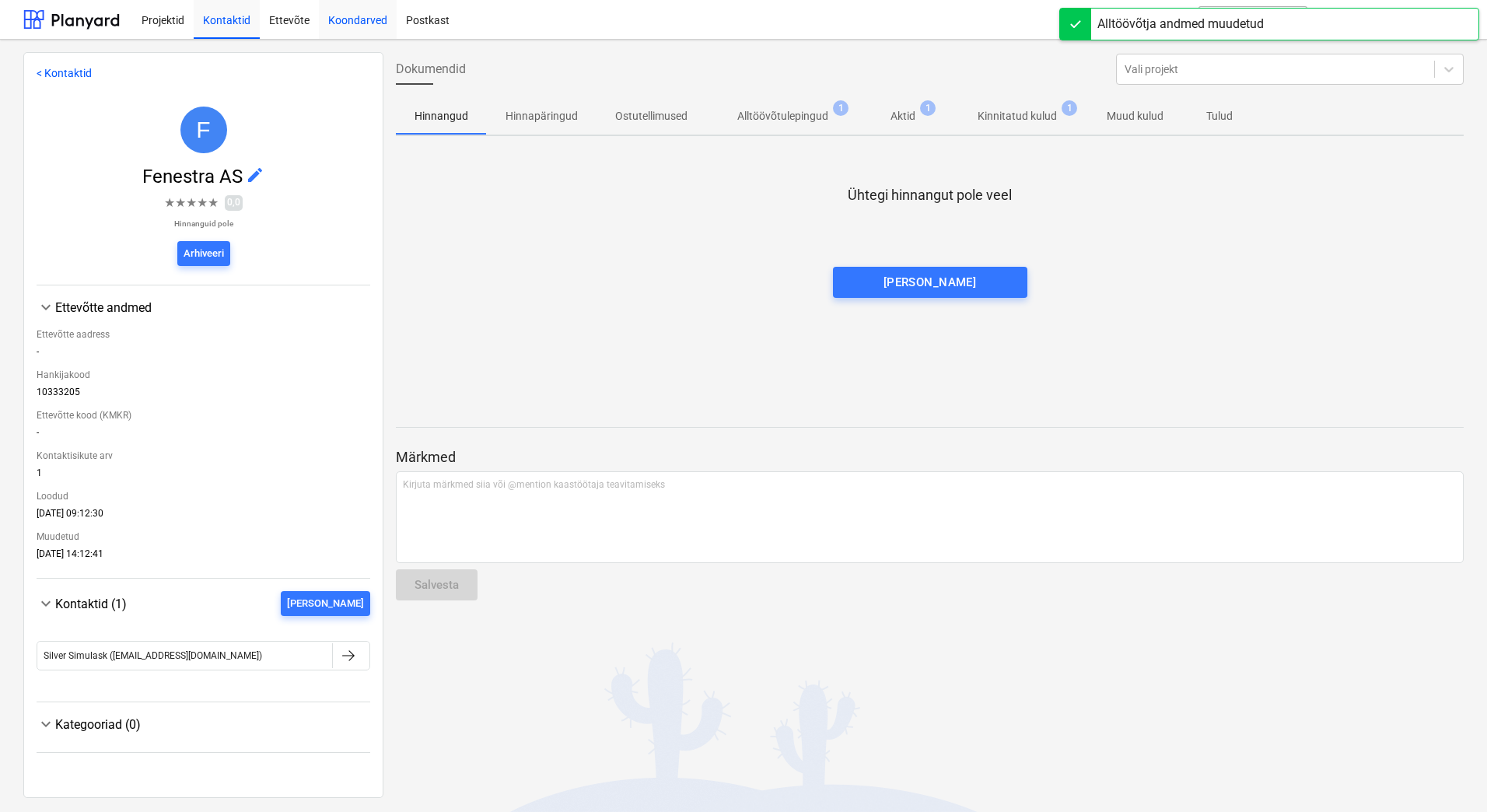
drag, startPoint x: 240, startPoint y: 19, endPoint x: 337, endPoint y: 18, distance: 97.0
click at [240, 19] on div "Kontaktid" at bounding box center [227, 19] width 66 height 39
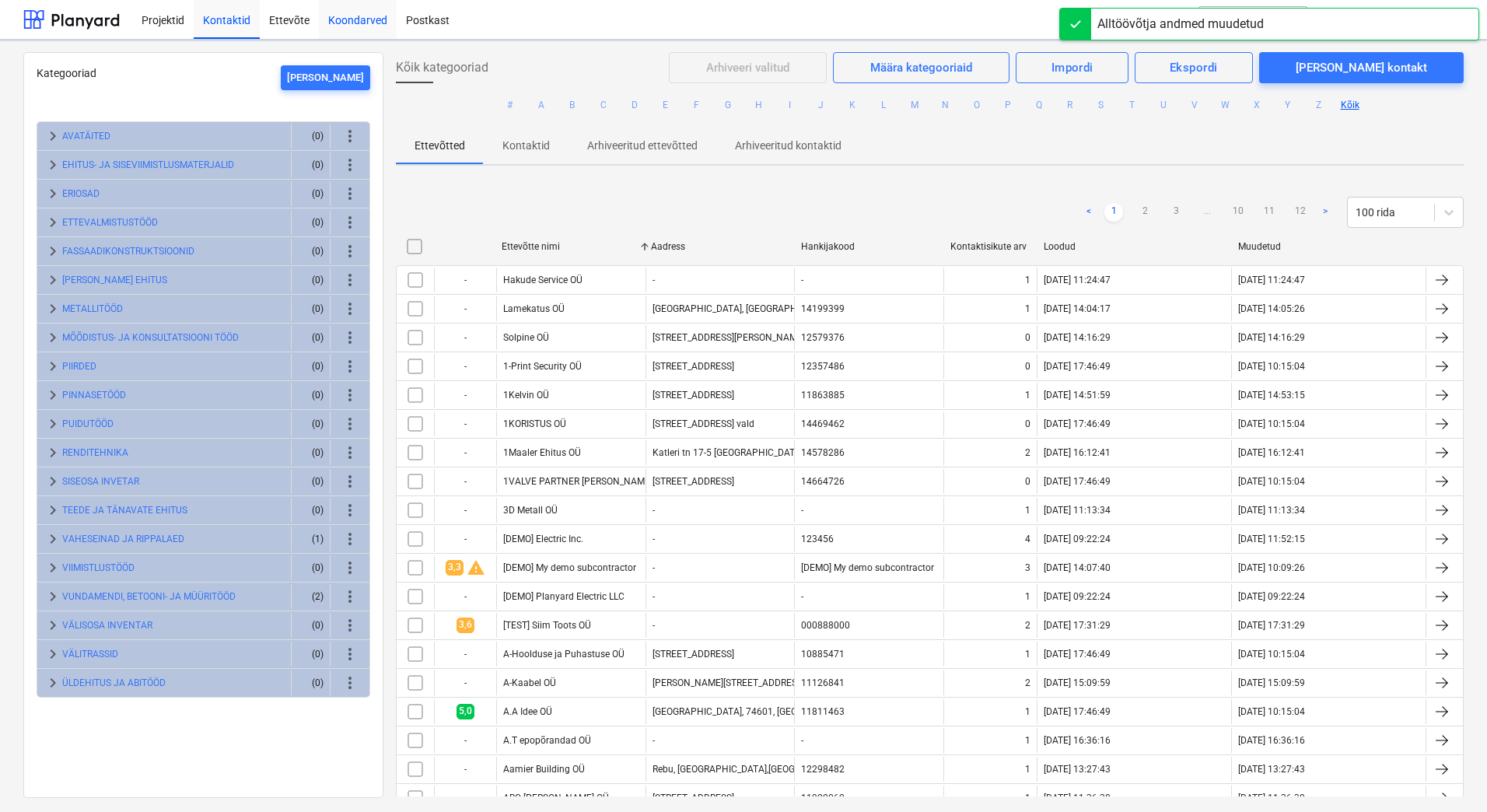
click at [337, 18] on div "Koondarved" at bounding box center [357, 19] width 78 height 39
